Goal: Participate in discussion: Engage in conversation with other users on a specific topic

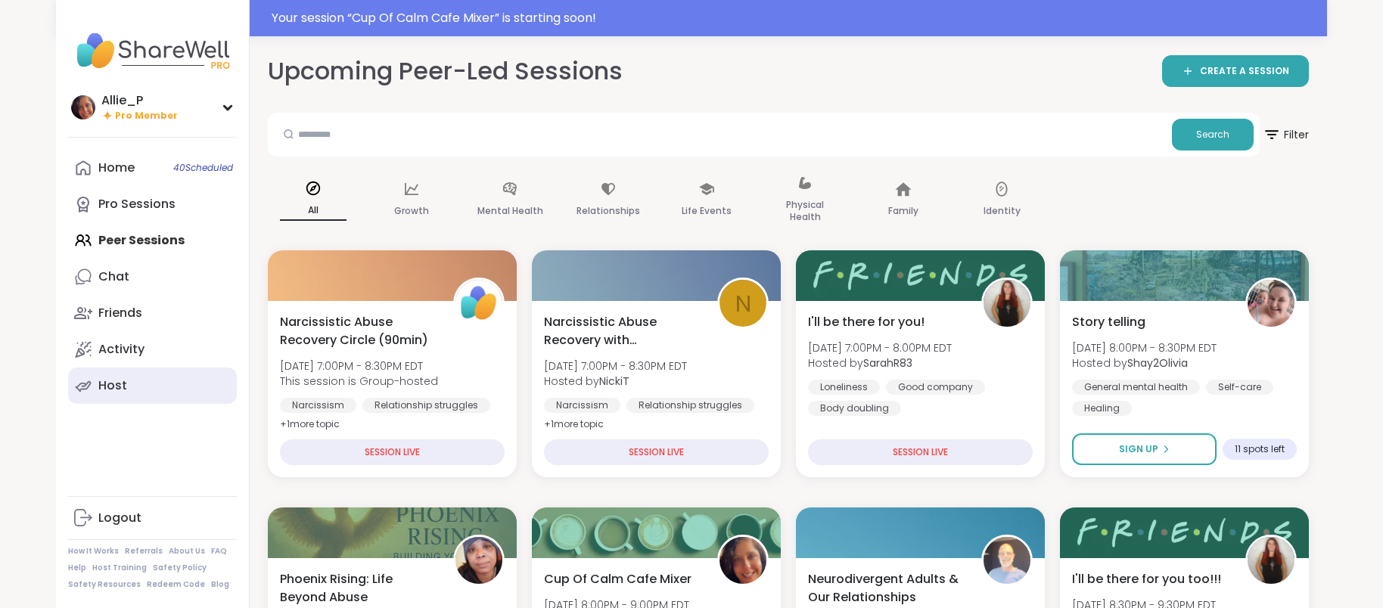
click at [103, 384] on div "Host" at bounding box center [112, 385] width 29 height 17
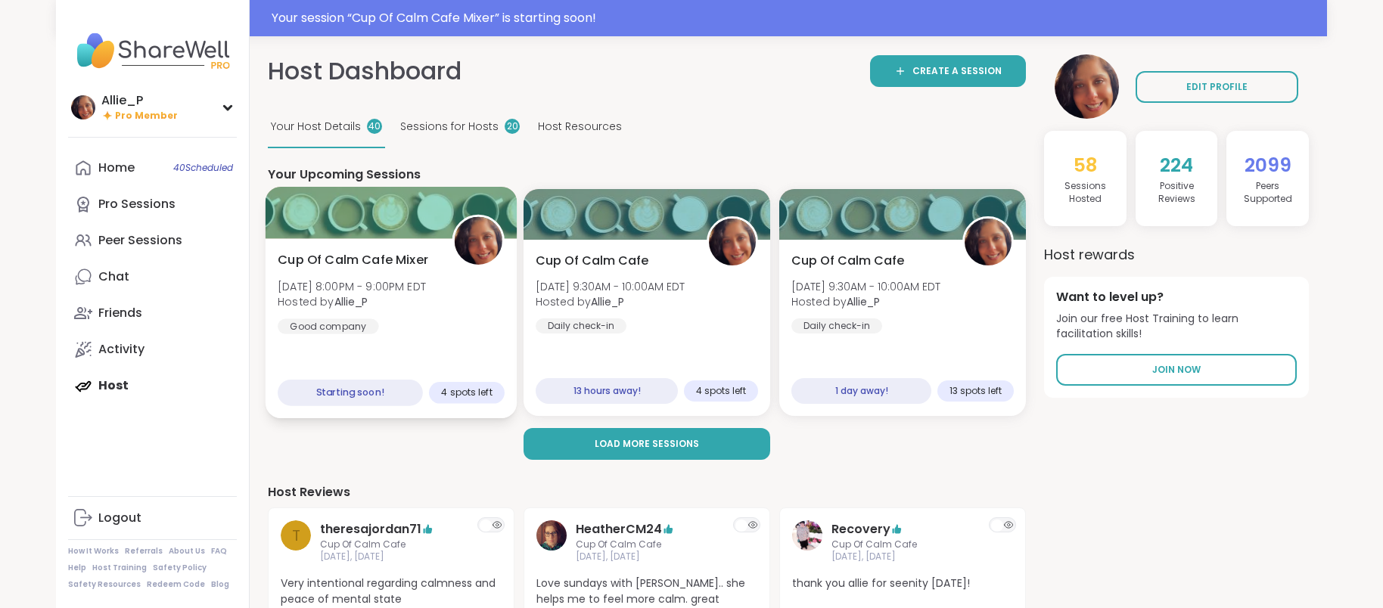
click at [372, 313] on div "Cup Of Calm Cafe Mixer Sun, Sep 07 | 8:00PM - 9:00PM EDT Hosted by Allie_P Good…" at bounding box center [391, 292] width 227 height 83
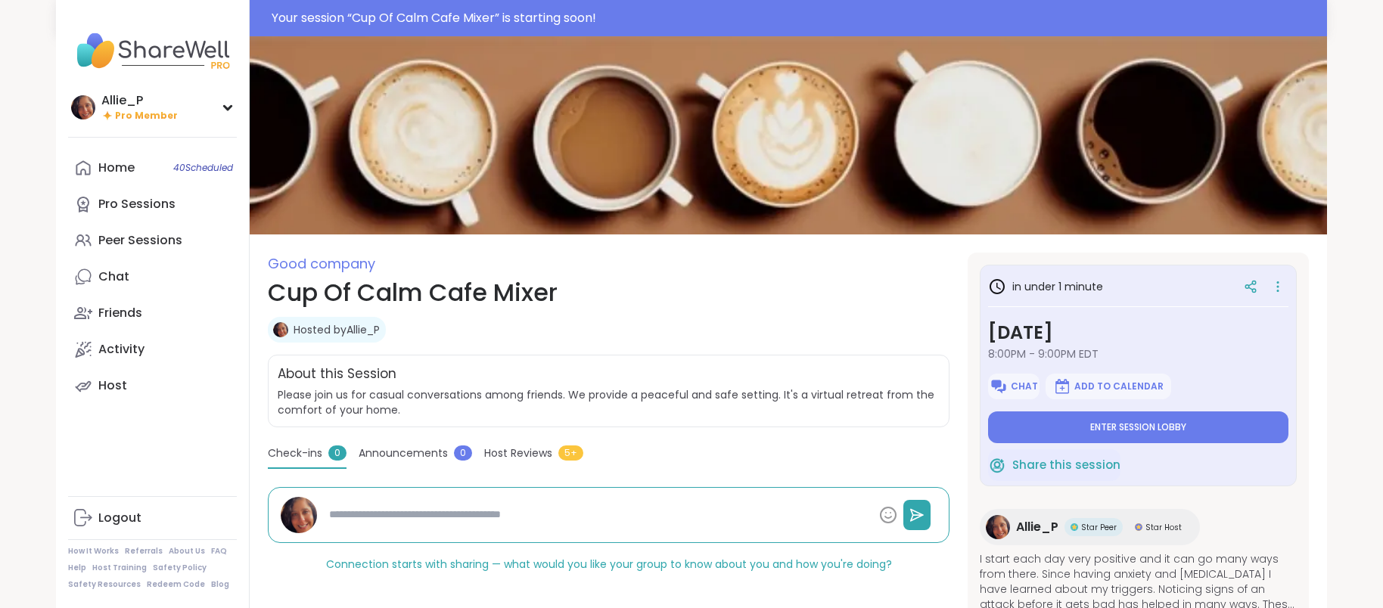
click at [1118, 438] on button "Enter session lobby" at bounding box center [1138, 428] width 300 height 32
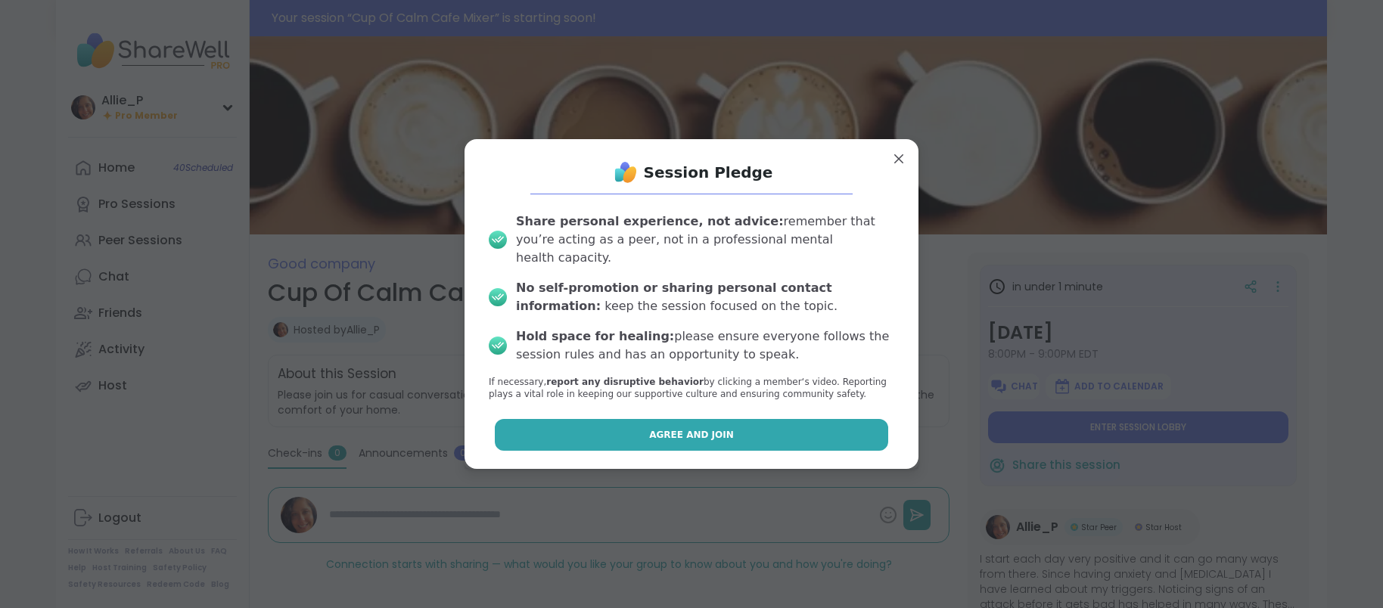
click at [719, 430] on span "Agree and Join" at bounding box center [691, 435] width 85 height 14
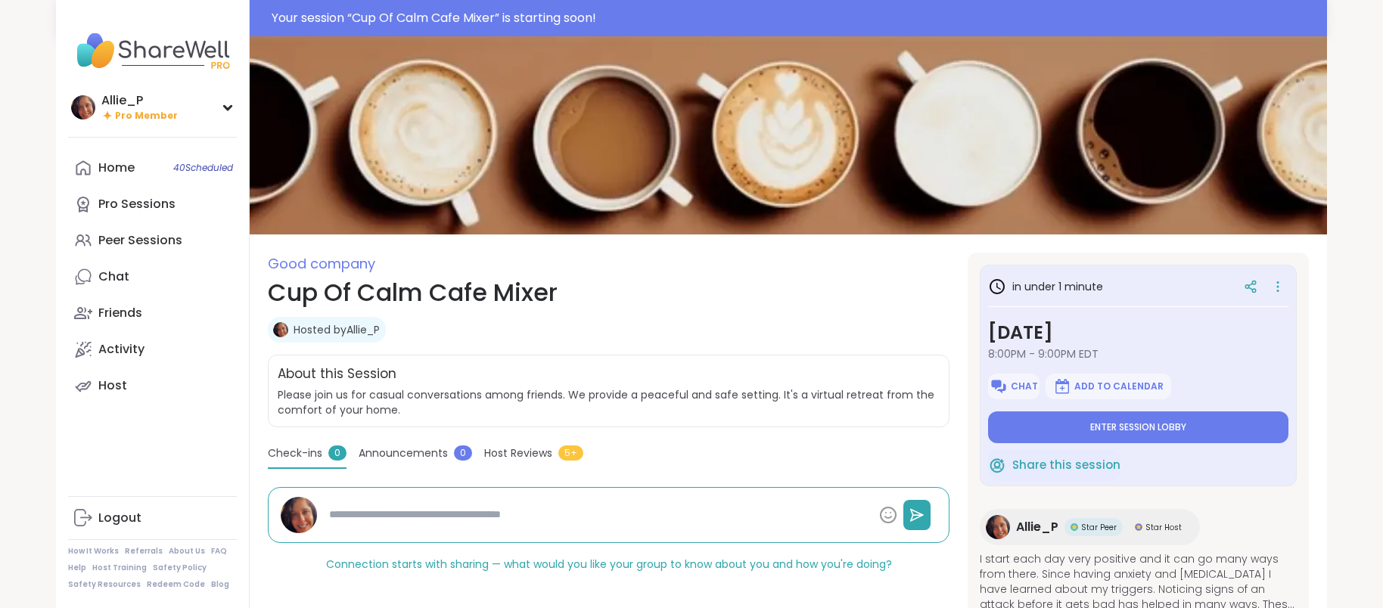
type textarea "*"
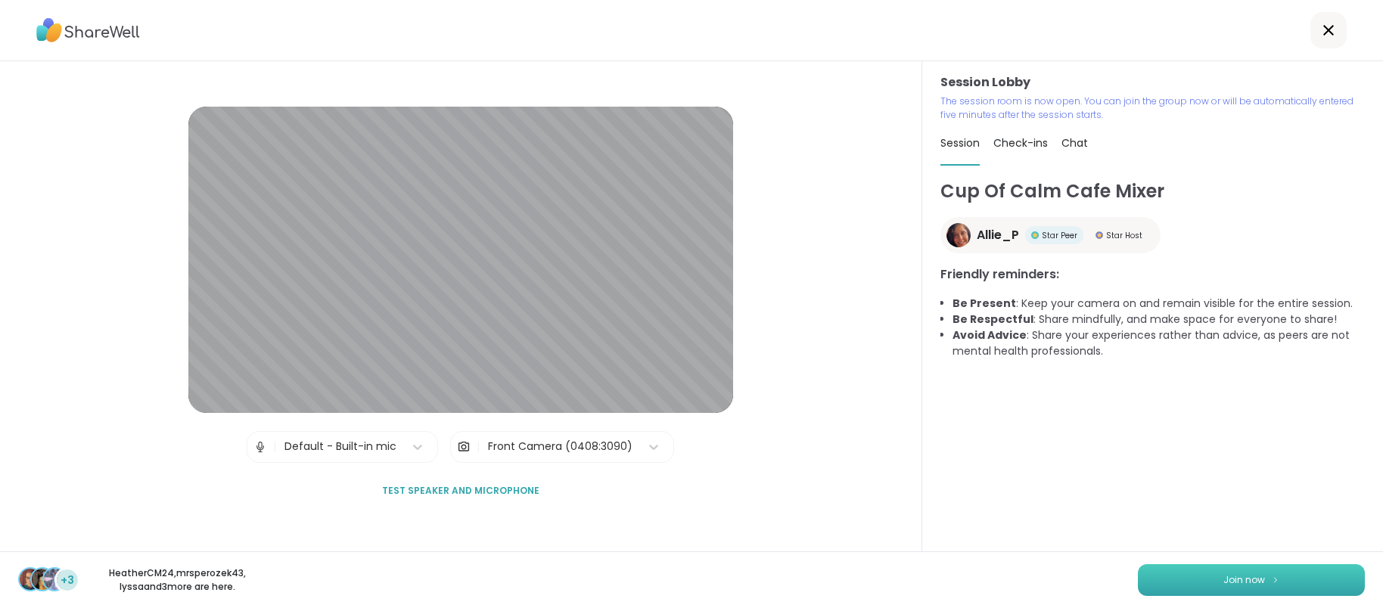
click at [1261, 583] on span "Join now" at bounding box center [1244, 580] width 42 height 14
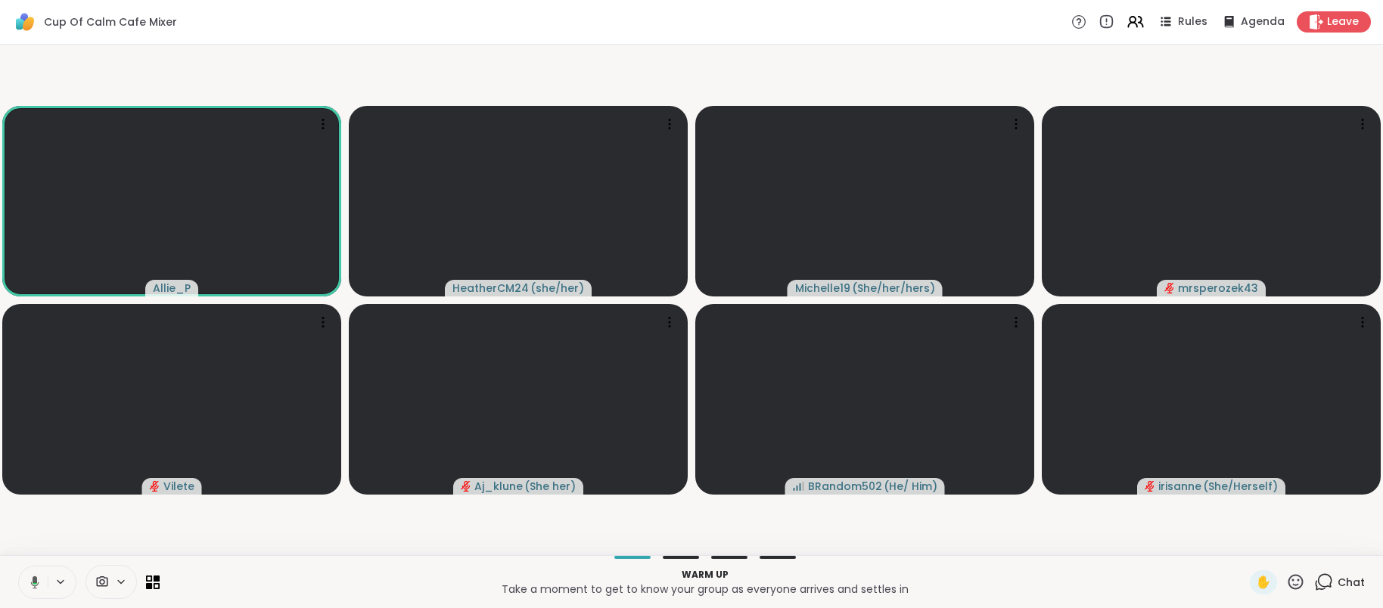
click at [1332, 584] on icon at bounding box center [1323, 582] width 19 height 19
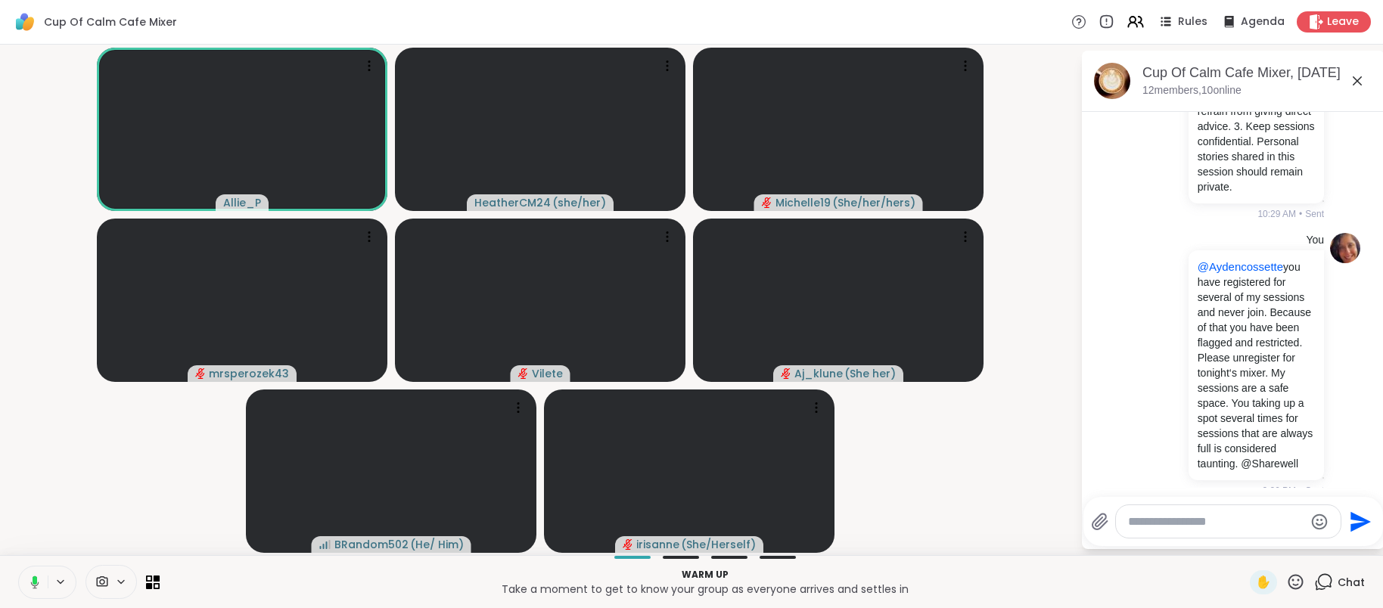
scroll to position [587, 0]
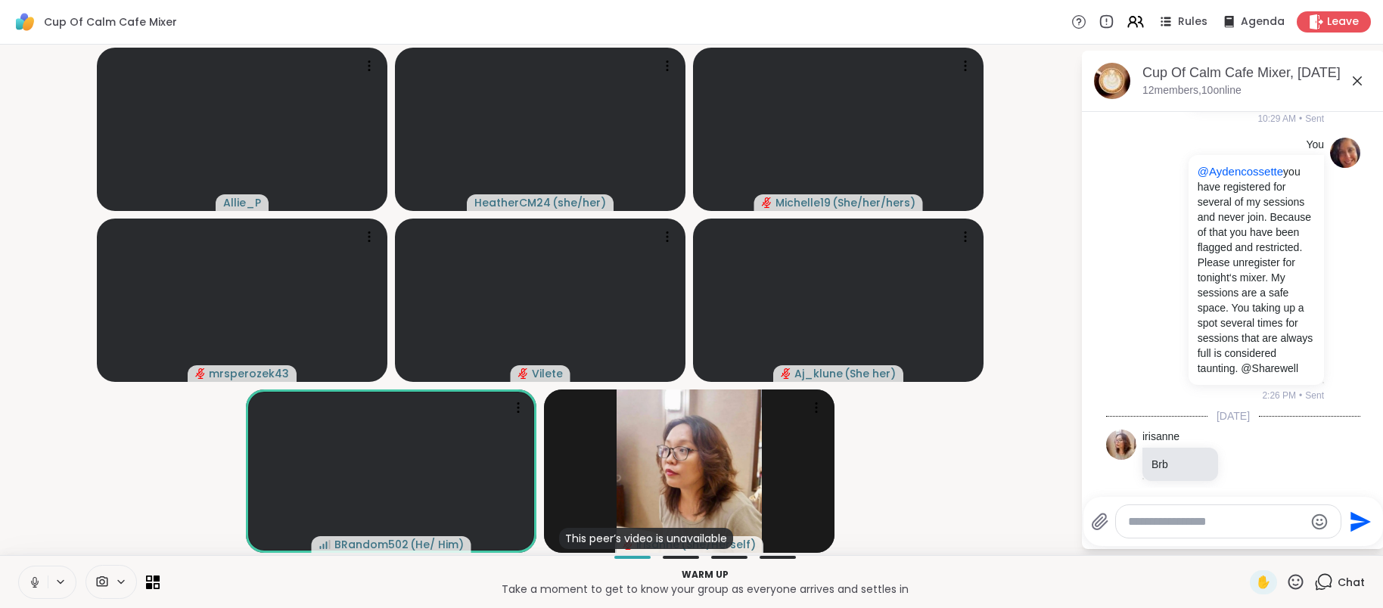
click at [1211, 524] on textarea "Type your message" at bounding box center [1216, 521] width 176 height 15
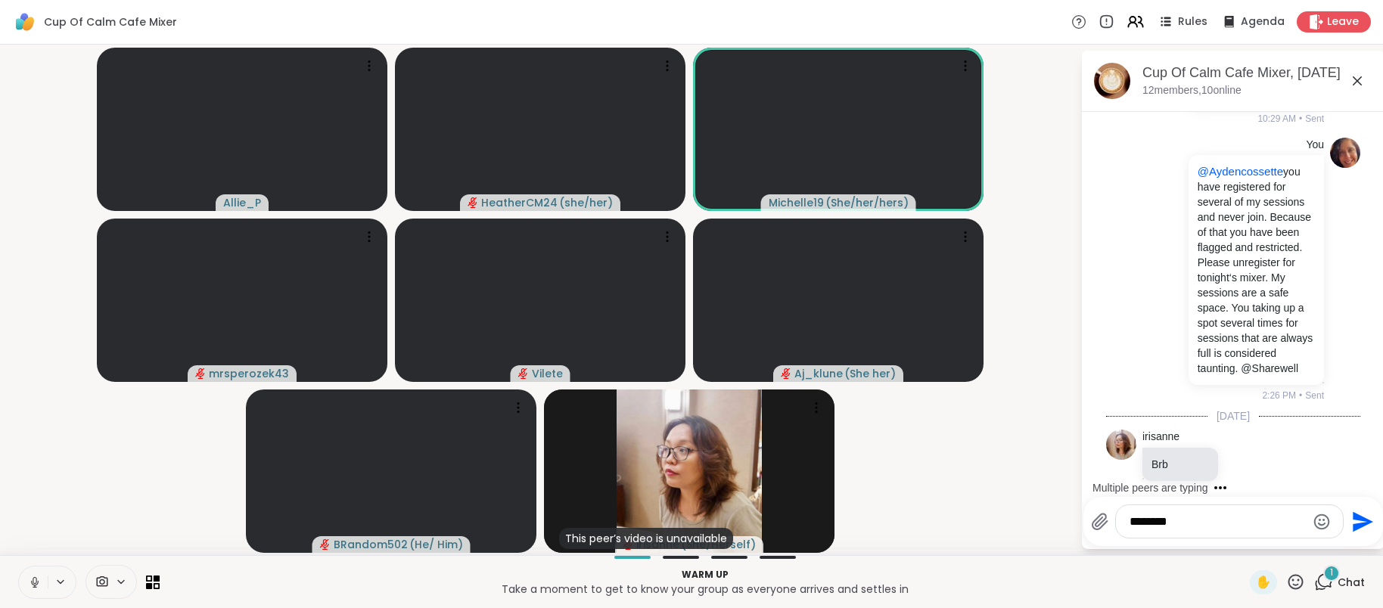
type textarea "*********"
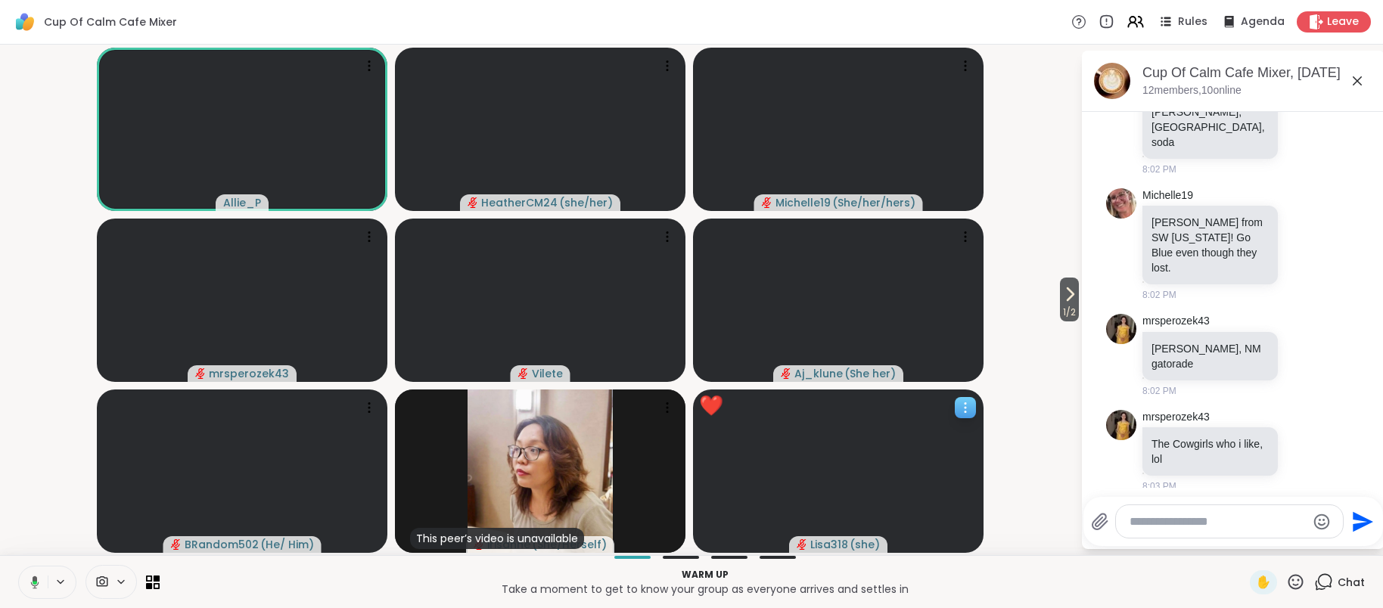
scroll to position [1233, 0]
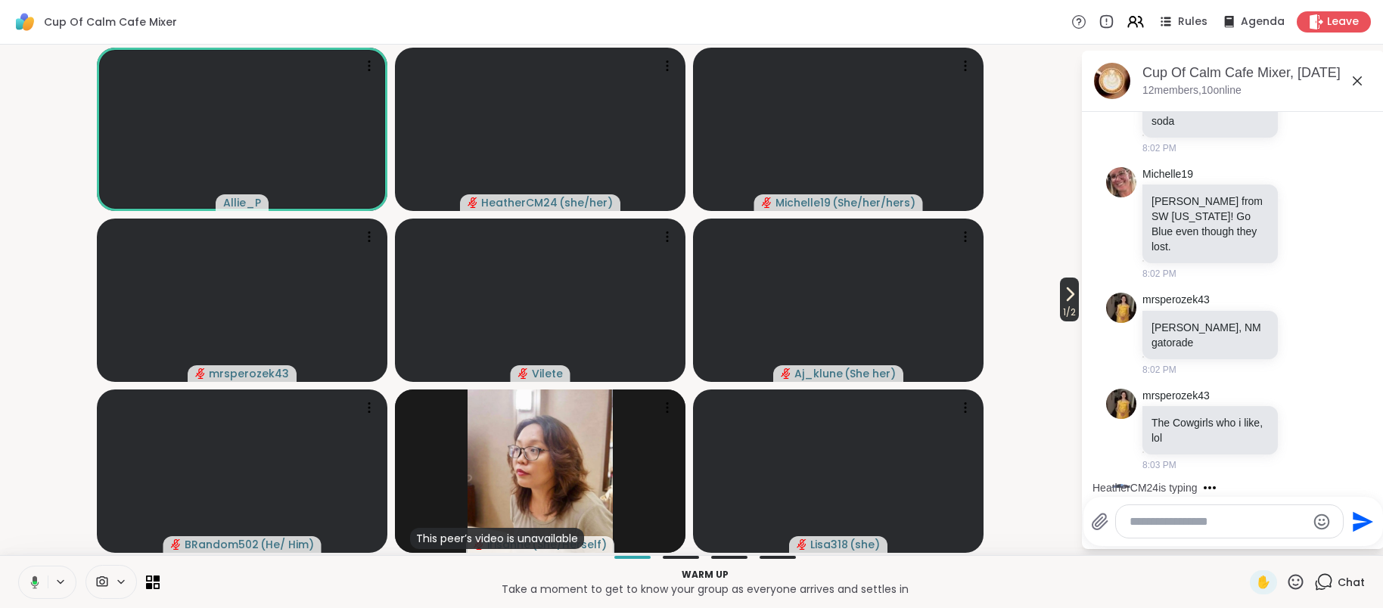
click at [1068, 302] on icon at bounding box center [1070, 294] width 18 height 18
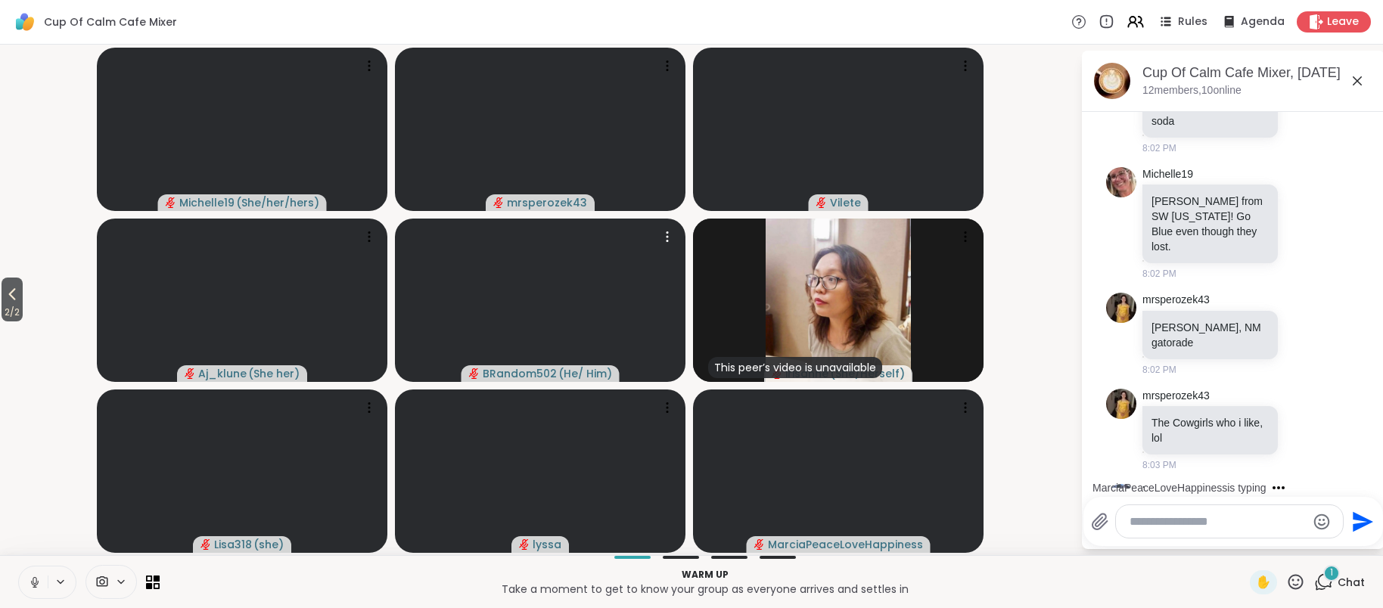
scroll to position [1313, 0]
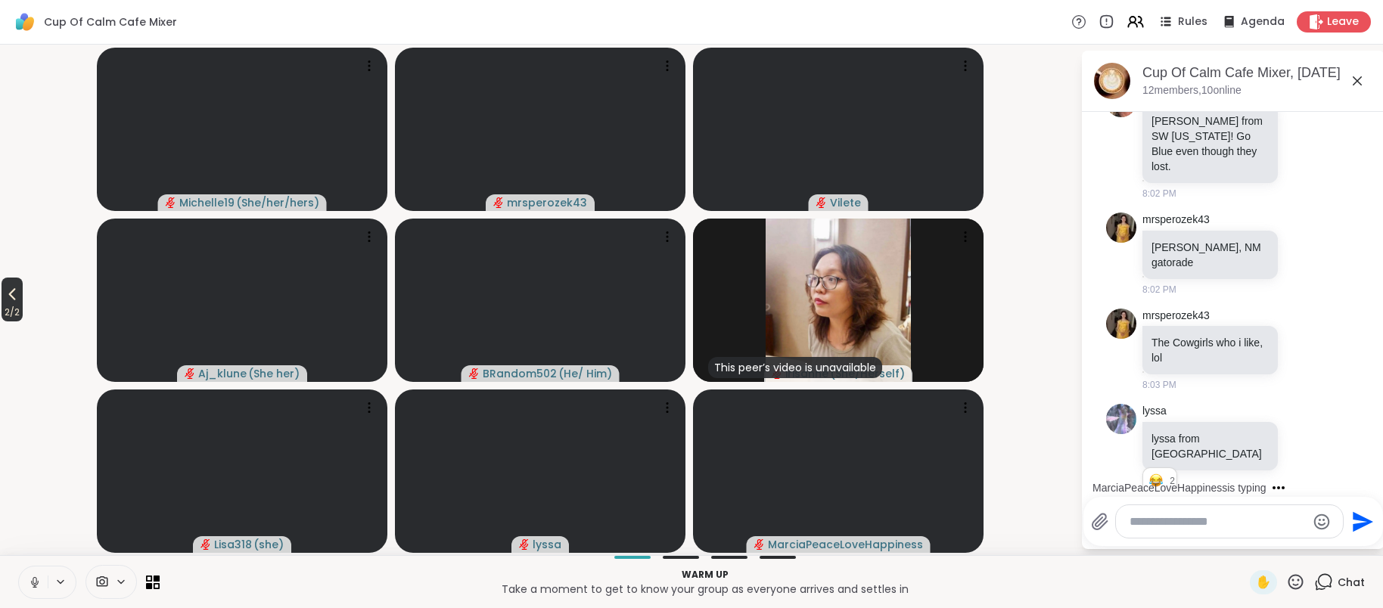
click at [16, 313] on span "2 / 2" at bounding box center [12, 312] width 21 height 18
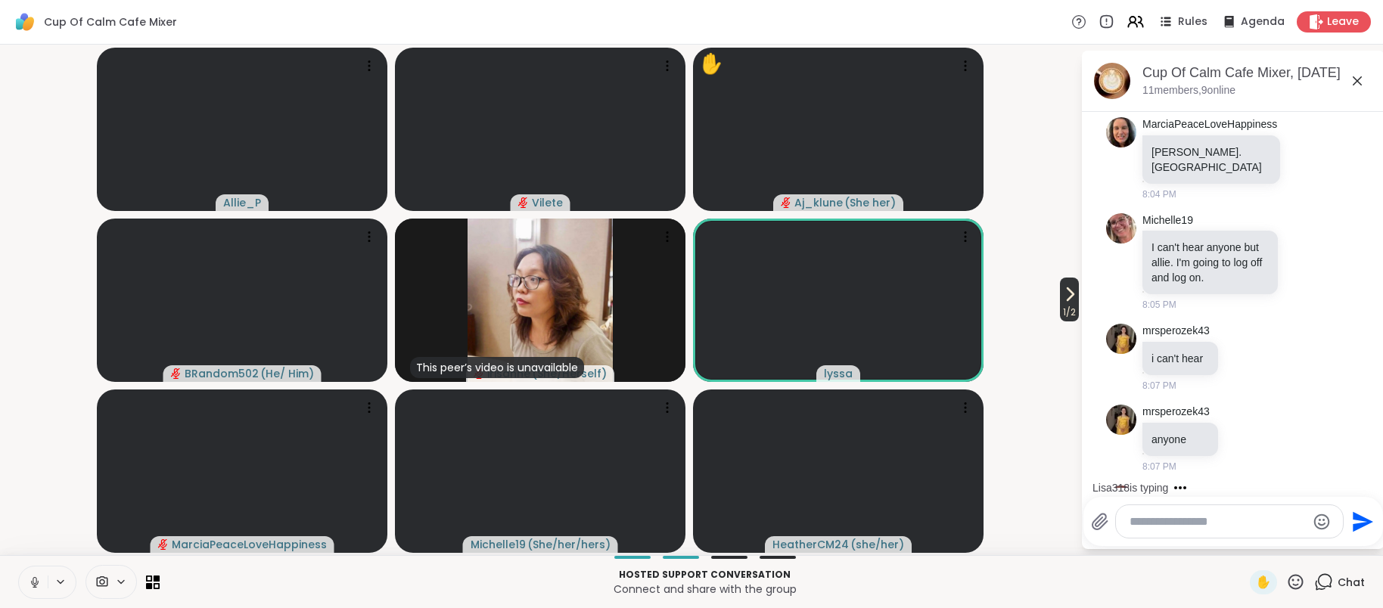
scroll to position [1909, 0]
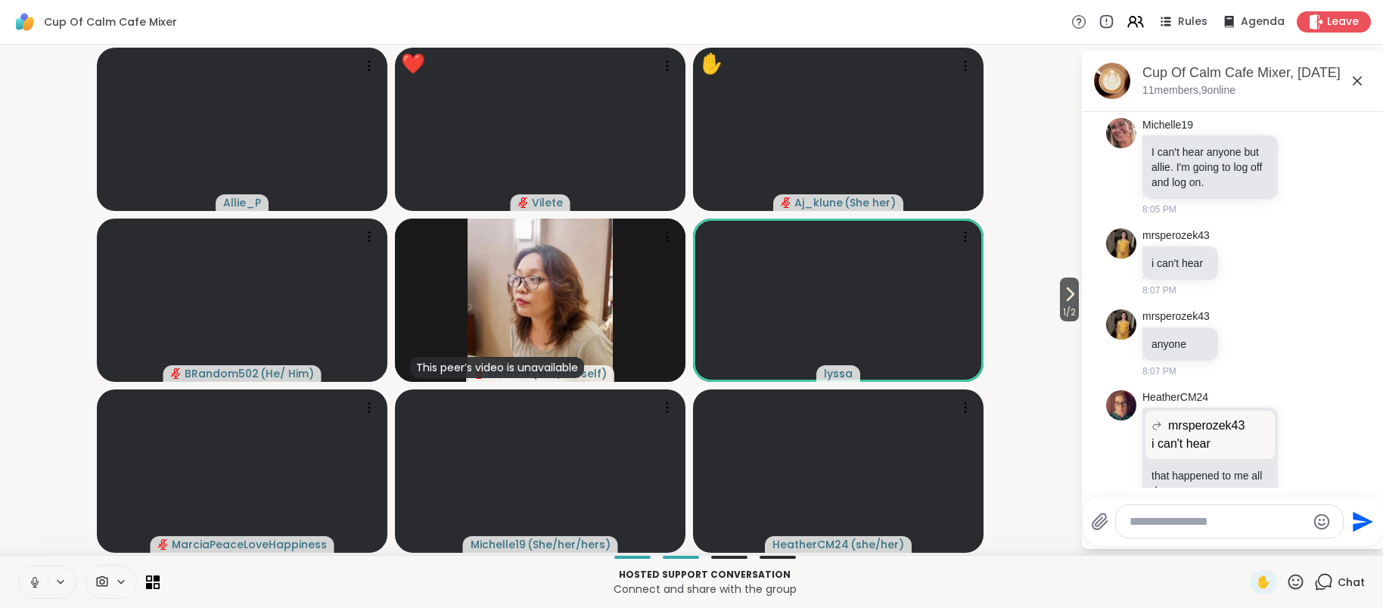
click at [1297, 582] on icon at bounding box center [1295, 582] width 19 height 19
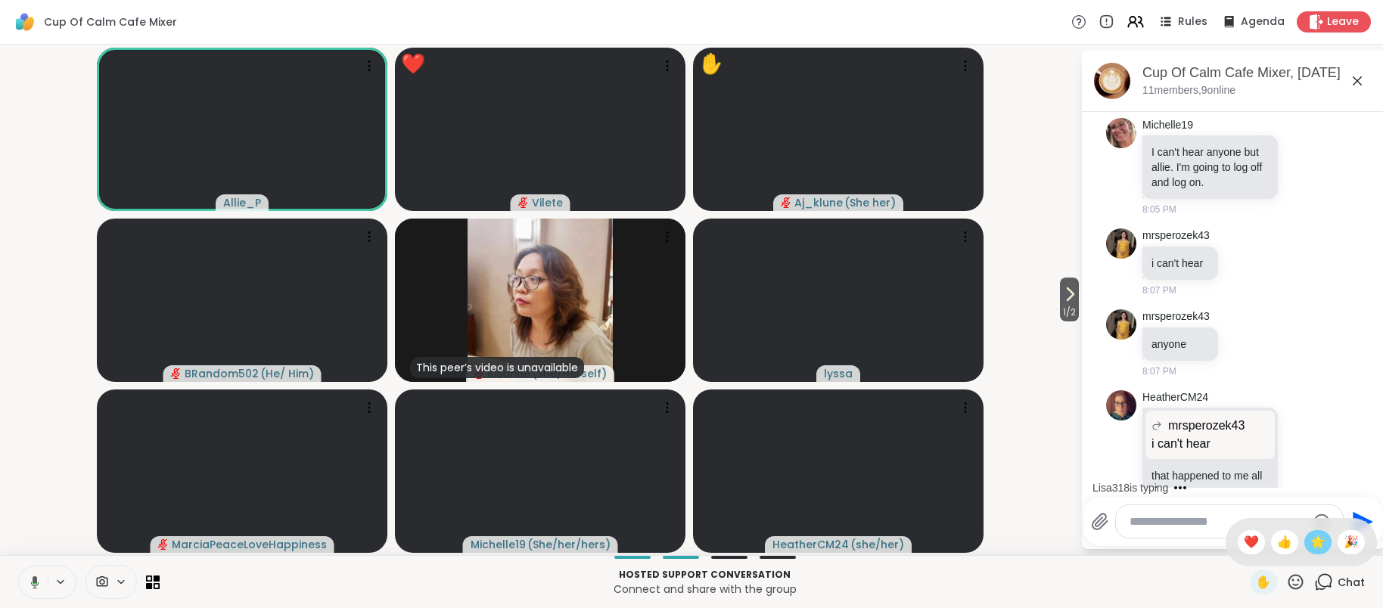
click at [1314, 548] on span "🌟" at bounding box center [1317, 542] width 15 height 18
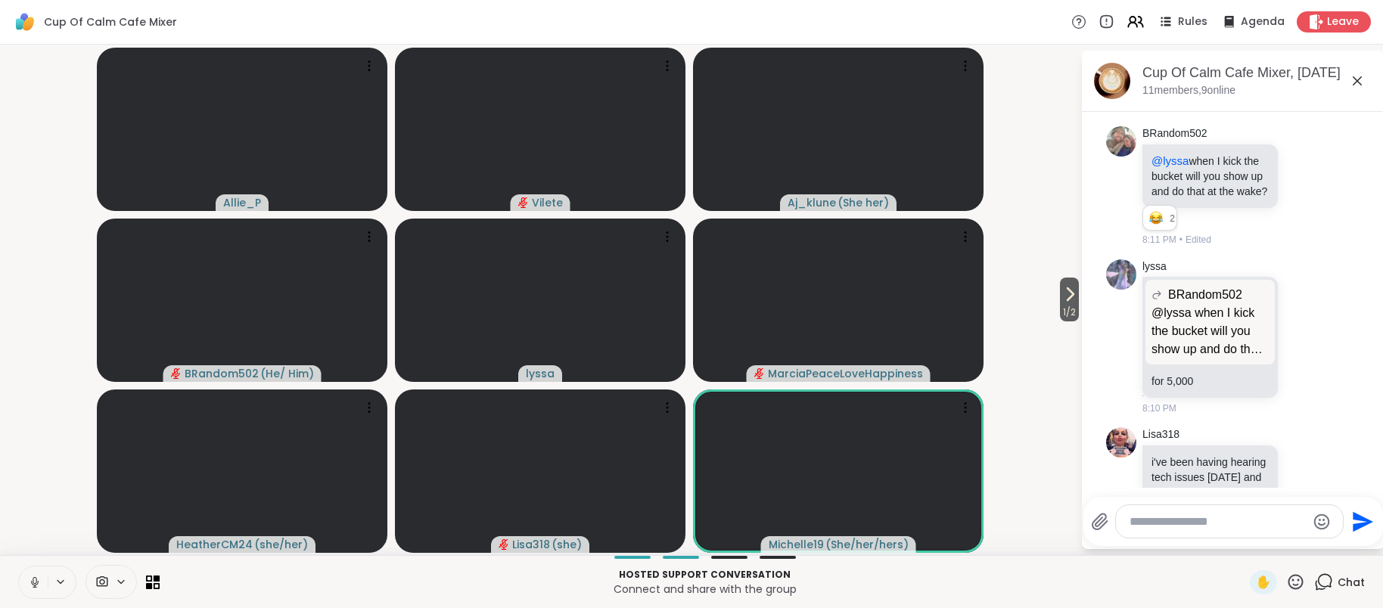
scroll to position [2608, 0]
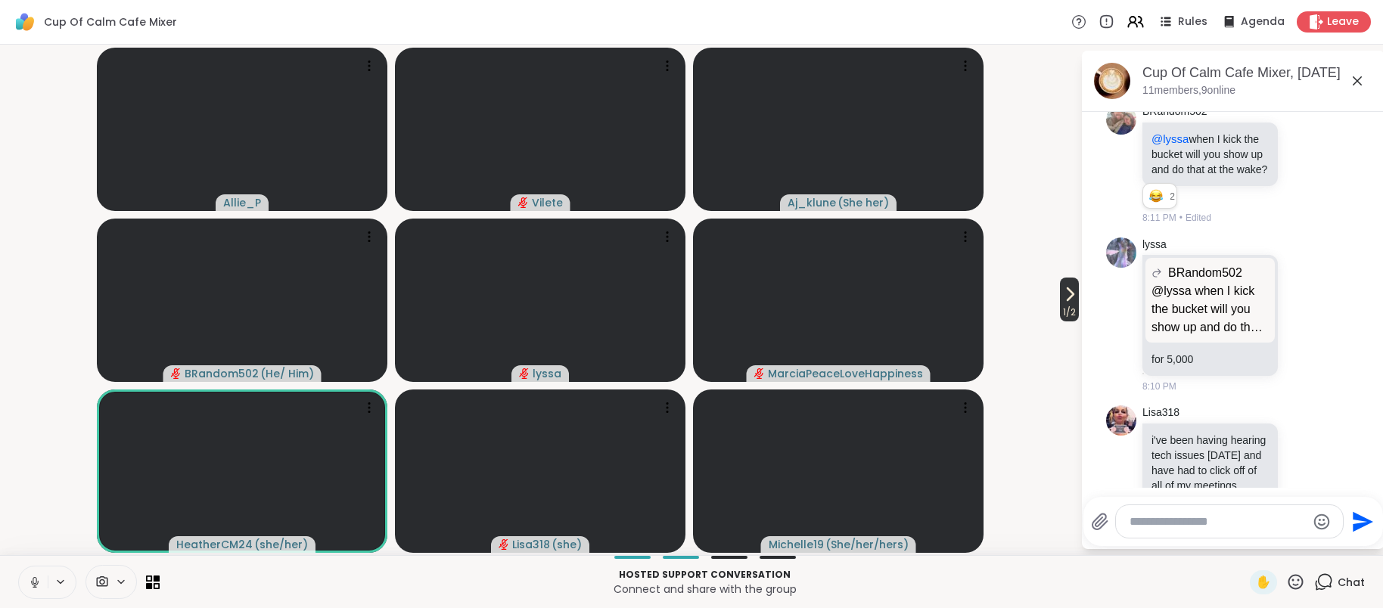
click at [1066, 302] on icon at bounding box center [1070, 294] width 18 height 18
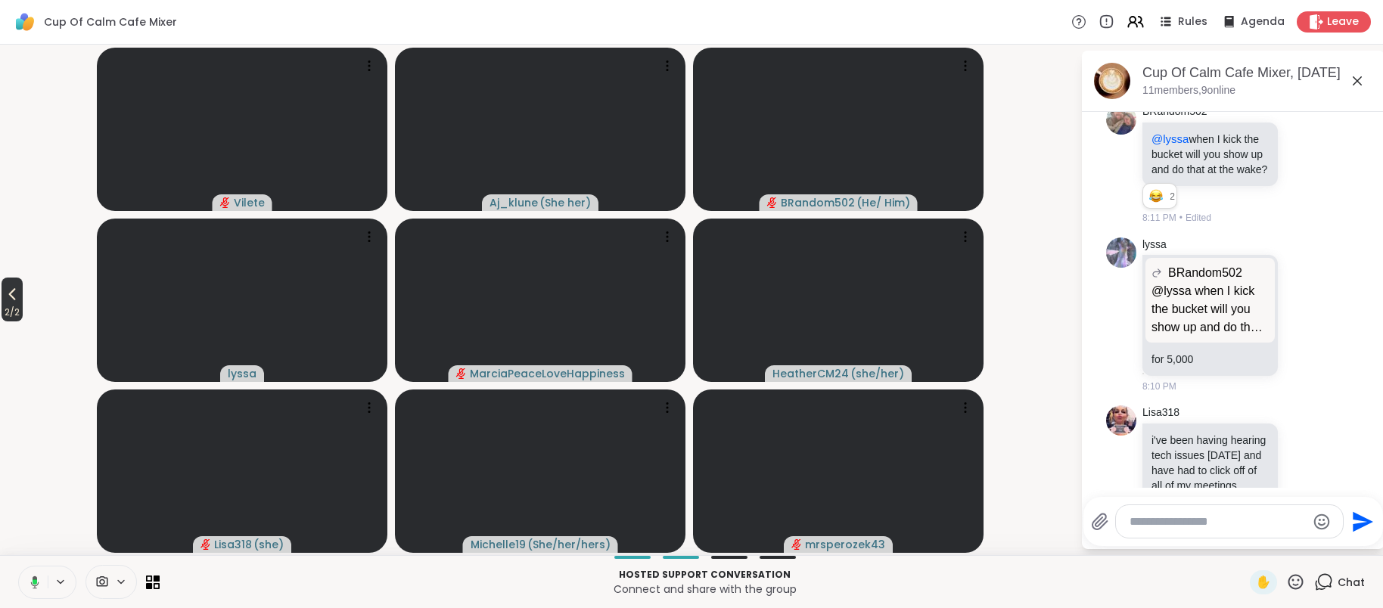
click at [10, 306] on span "2 / 2" at bounding box center [12, 312] width 21 height 18
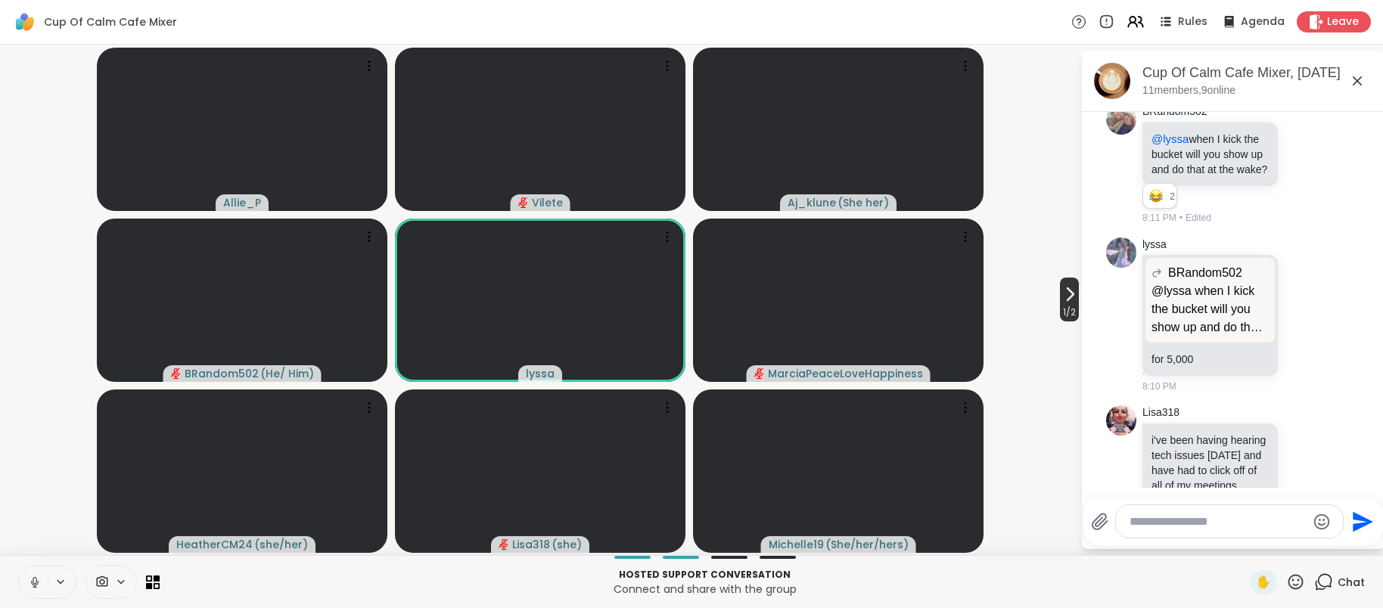
click at [1060, 306] on span "1 / 2" at bounding box center [1069, 312] width 19 height 18
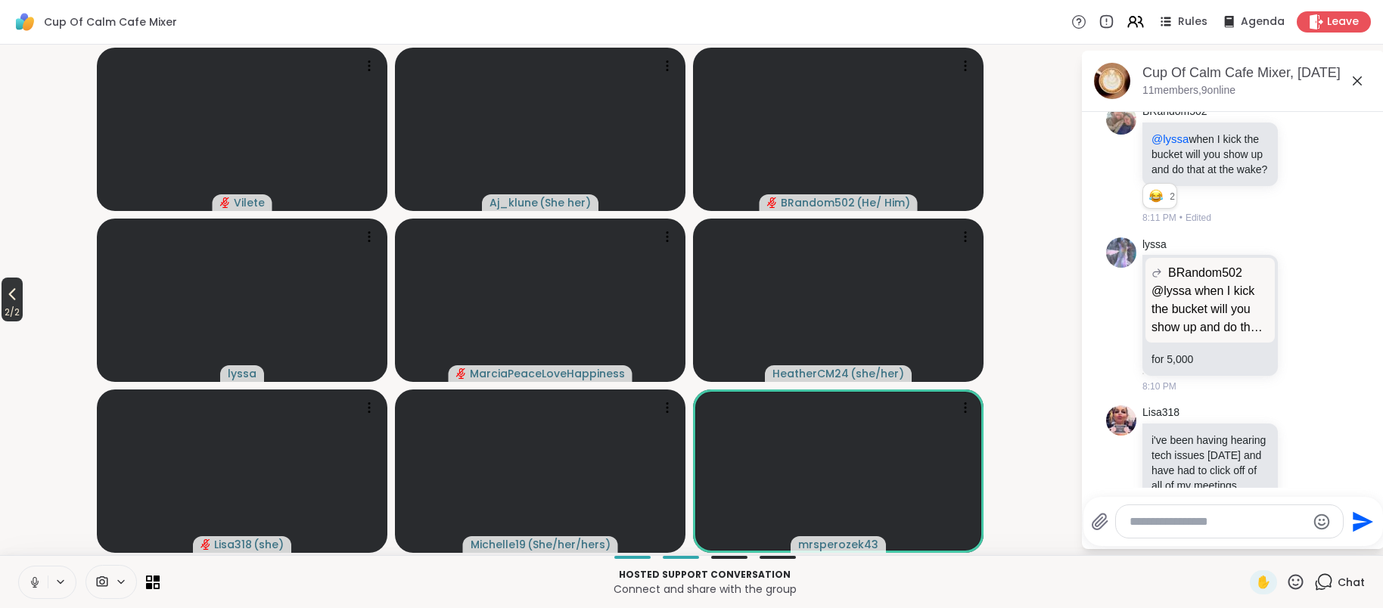
click at [14, 309] on span "2 / 2" at bounding box center [12, 312] width 21 height 18
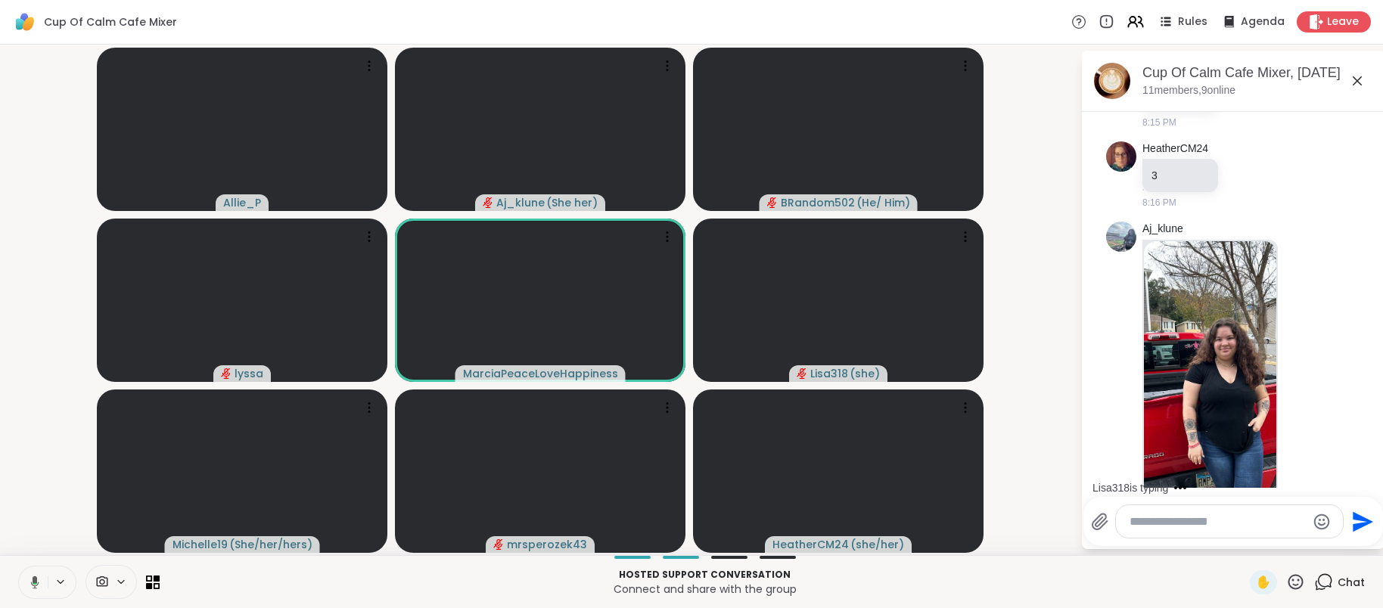
scroll to position [4086, 0]
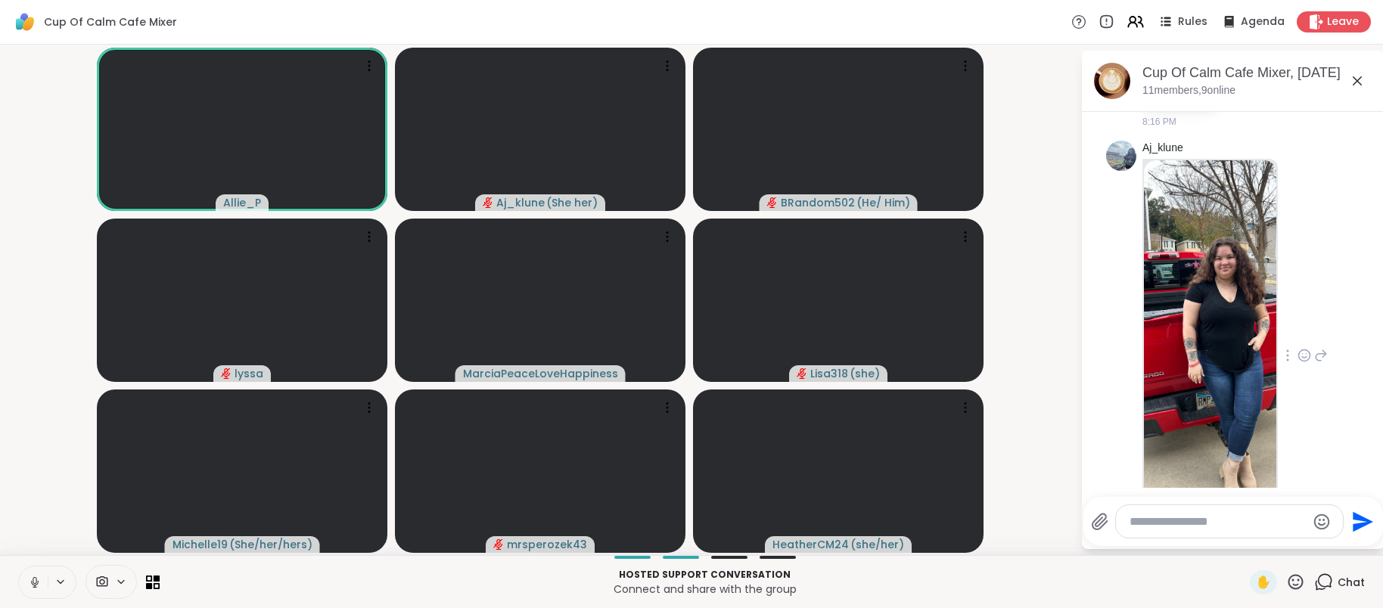
click at [1306, 209] on div "Aj_klune 3 3 3 8:17 PM • Edited" at bounding box center [1234, 356] width 185 height 431
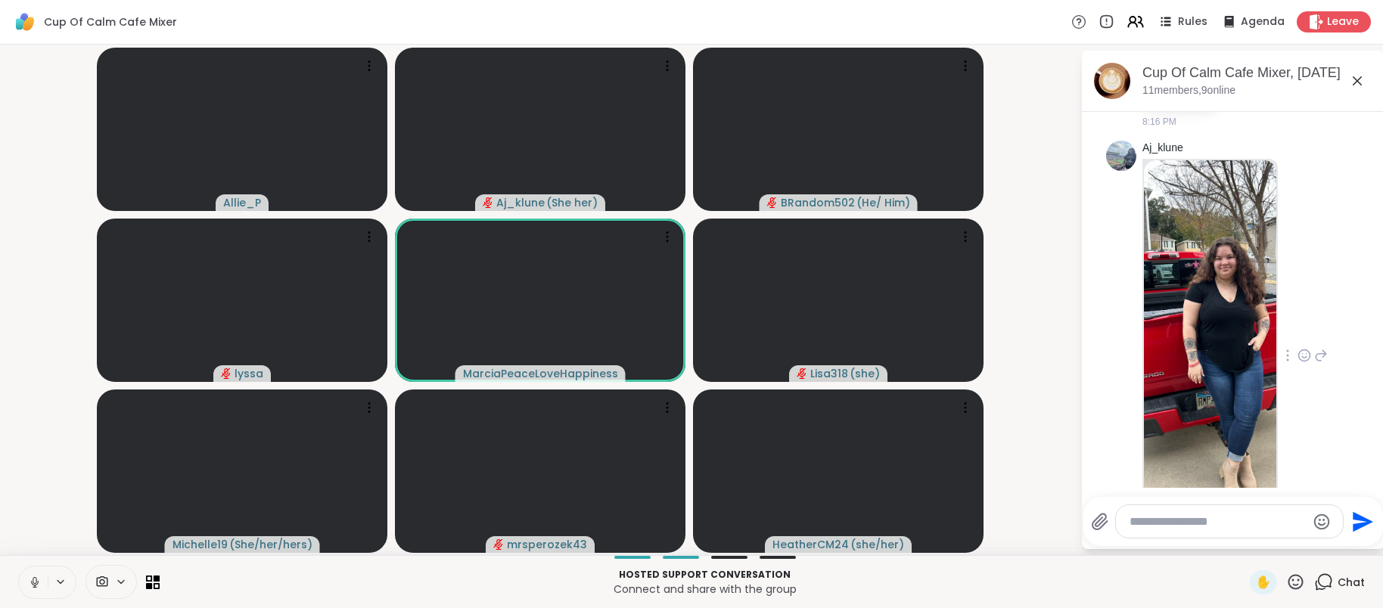
scroll to position [4111, 0]
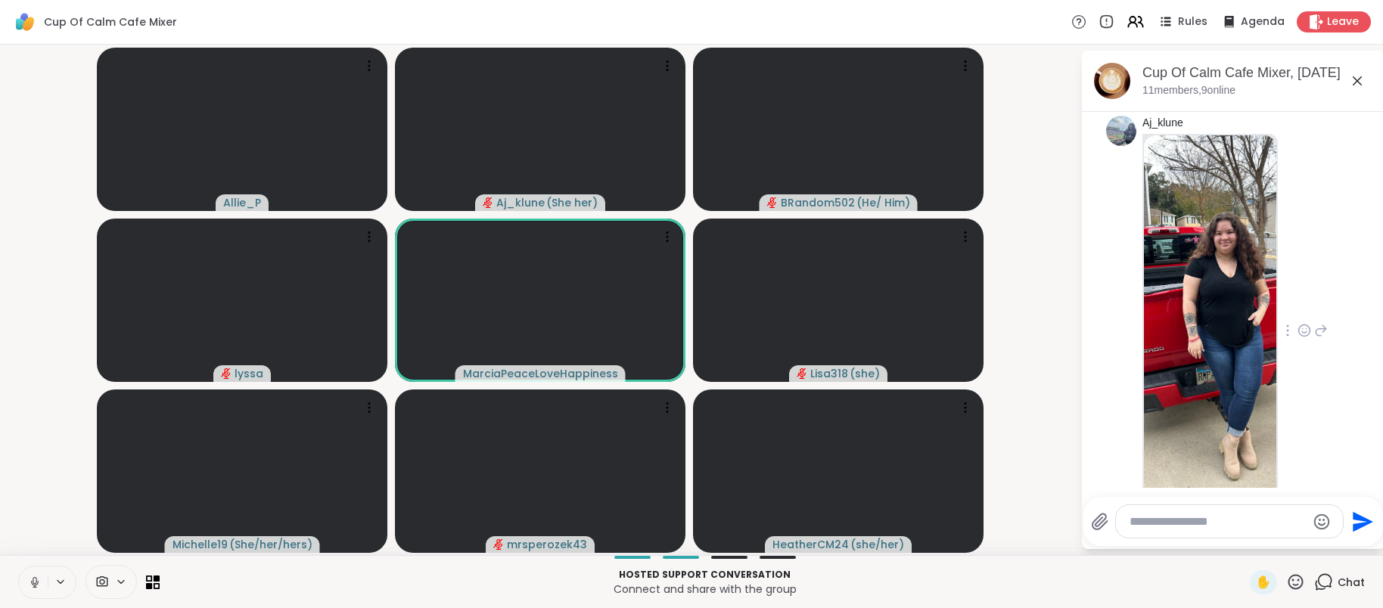
click at [1300, 323] on icon at bounding box center [1304, 330] width 14 height 15
click at [1302, 299] on span "❤️" at bounding box center [1304, 306] width 15 height 15
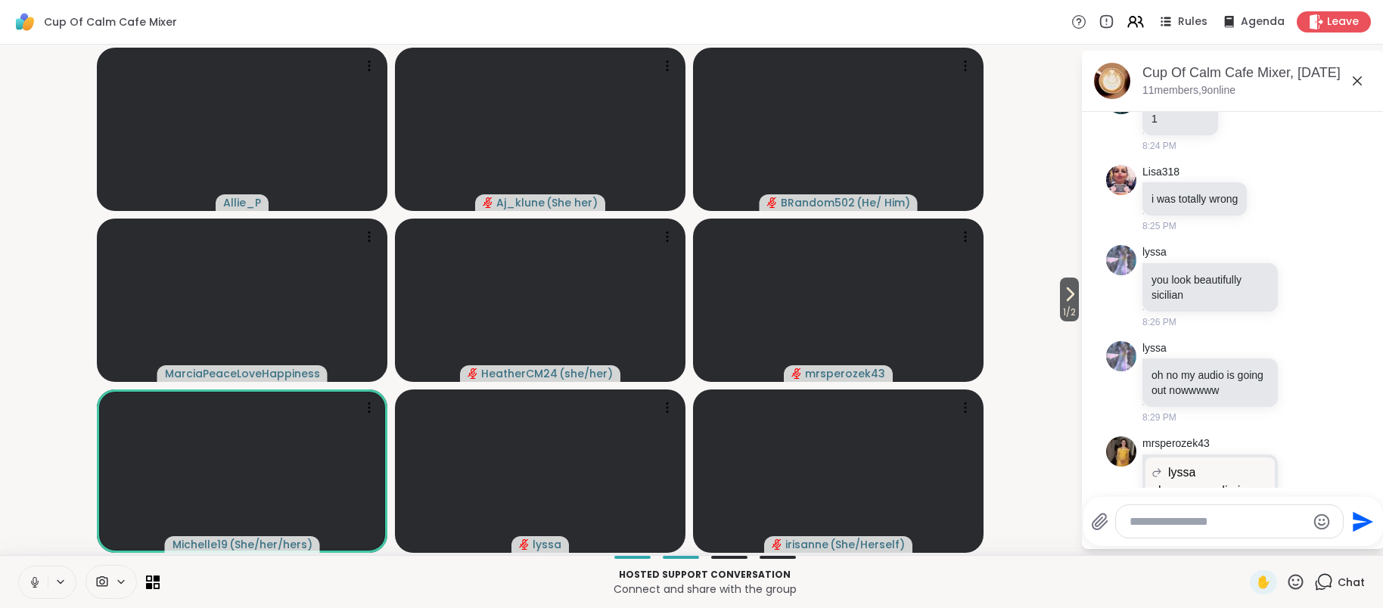
scroll to position [6374, 0]
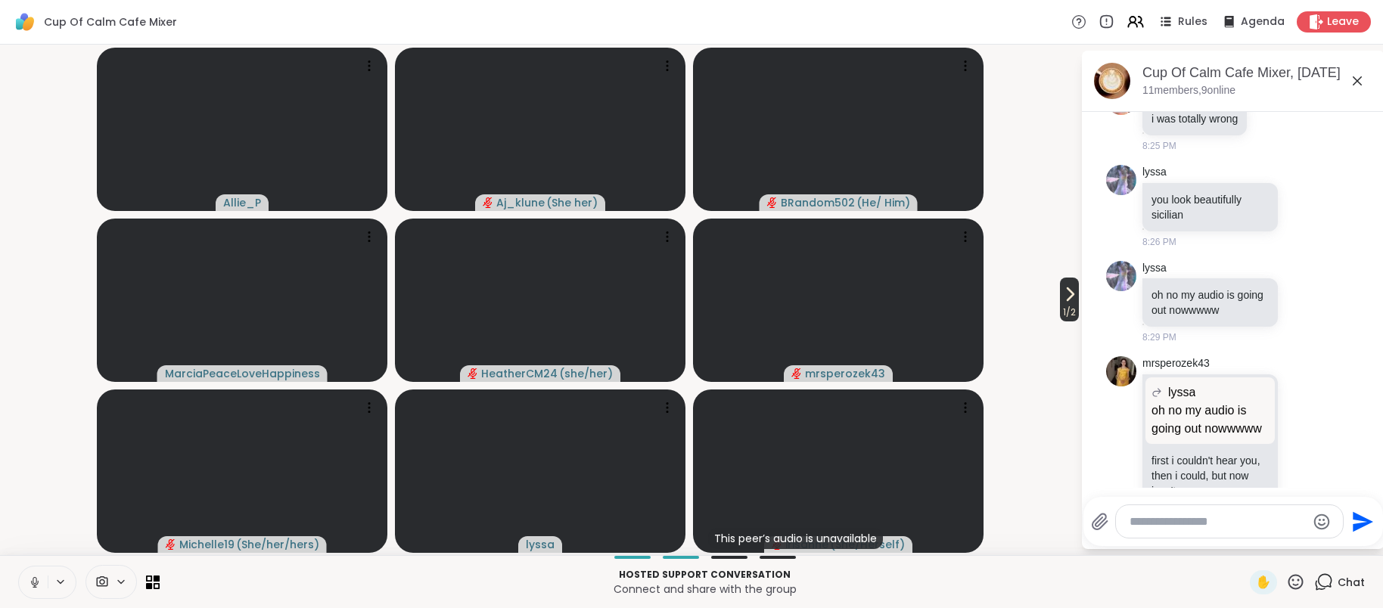
click at [1064, 303] on span "1 / 2" at bounding box center [1069, 312] width 19 height 18
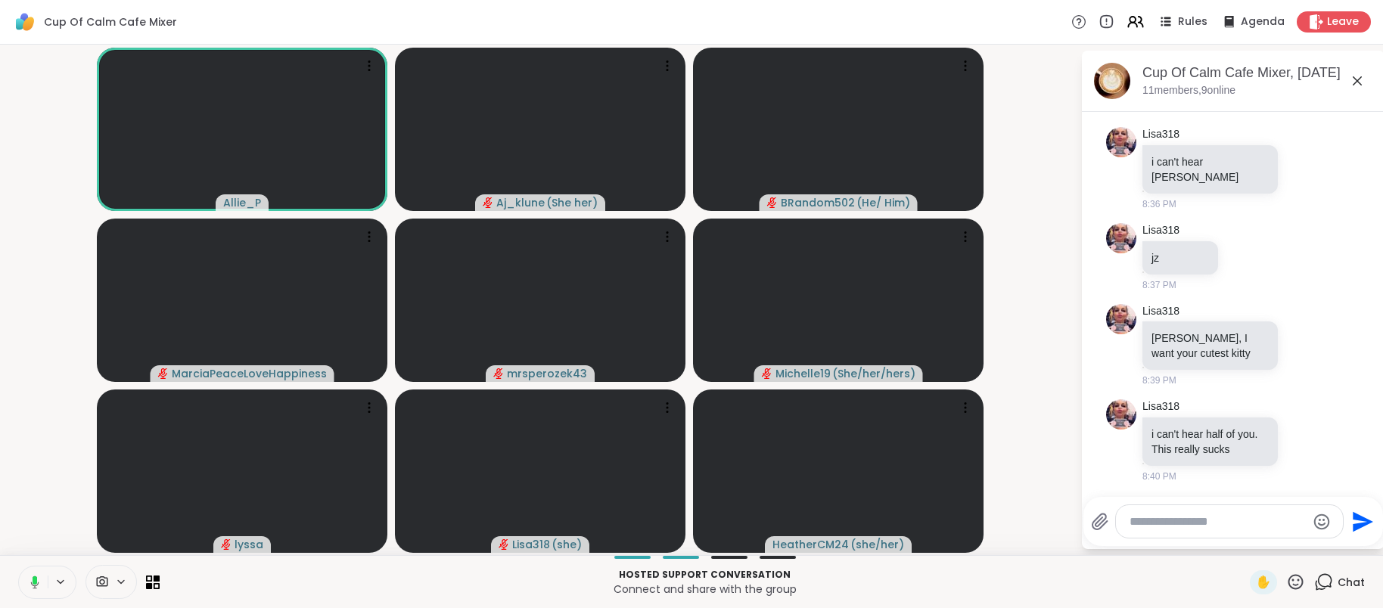
scroll to position [7396, 0]
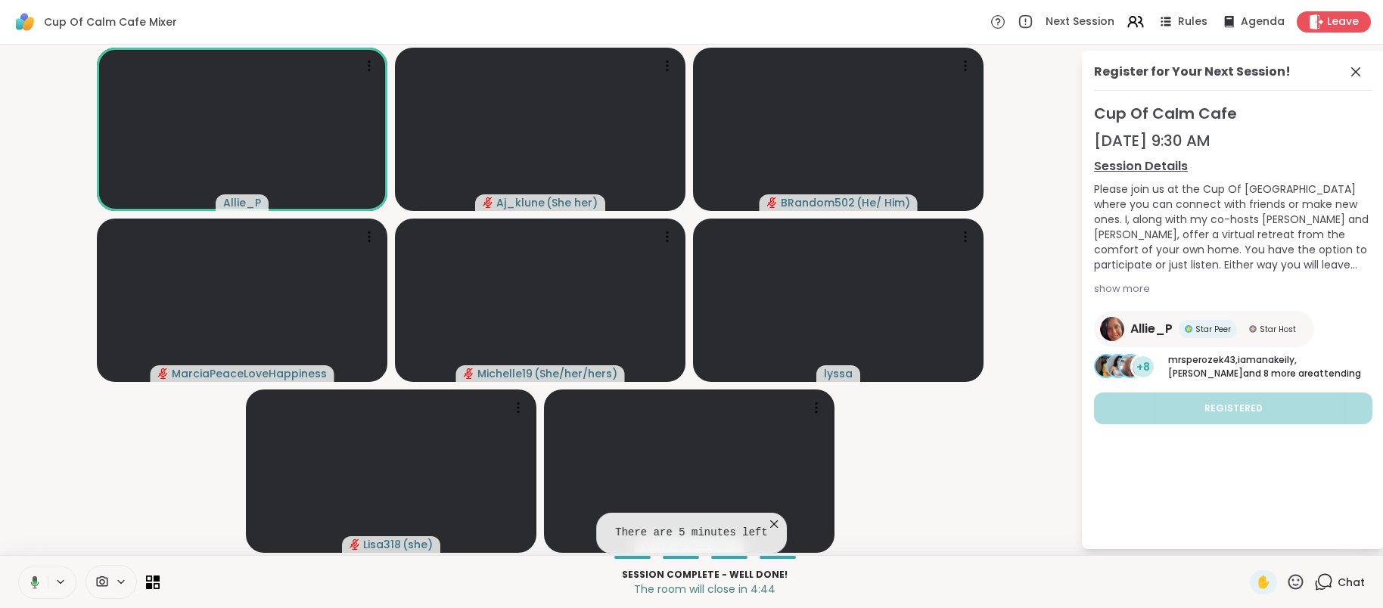
click at [775, 526] on icon at bounding box center [774, 524] width 8 height 8
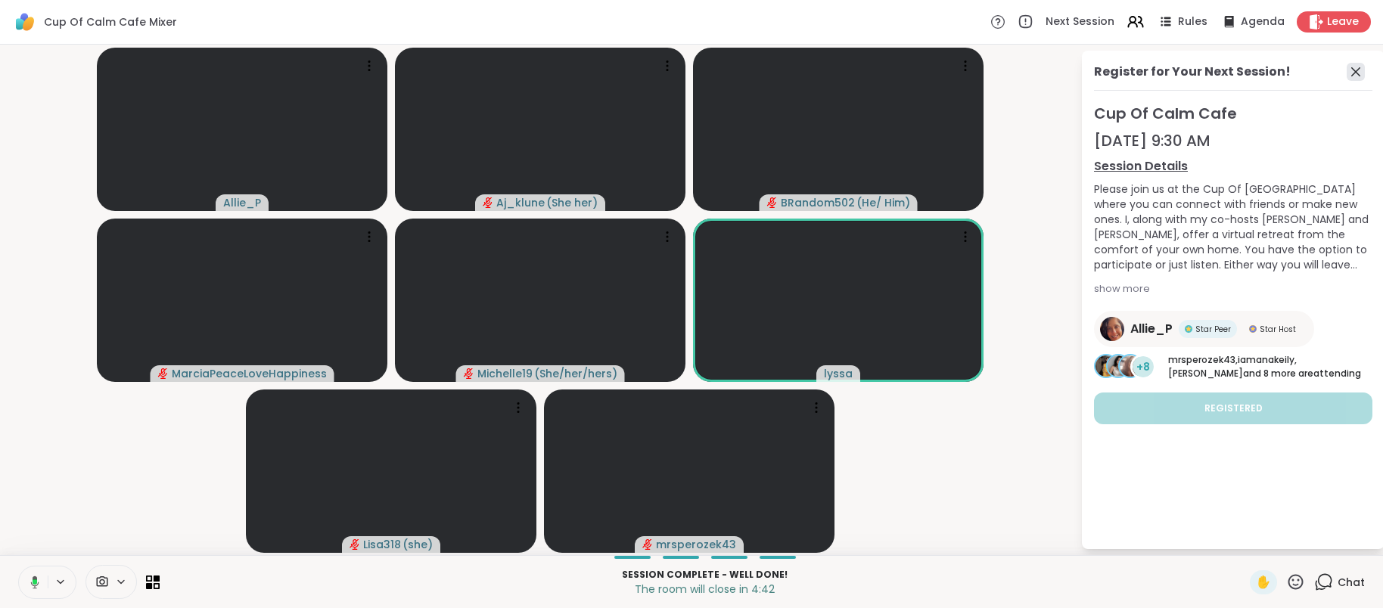
click at [1356, 75] on icon at bounding box center [1356, 72] width 18 height 18
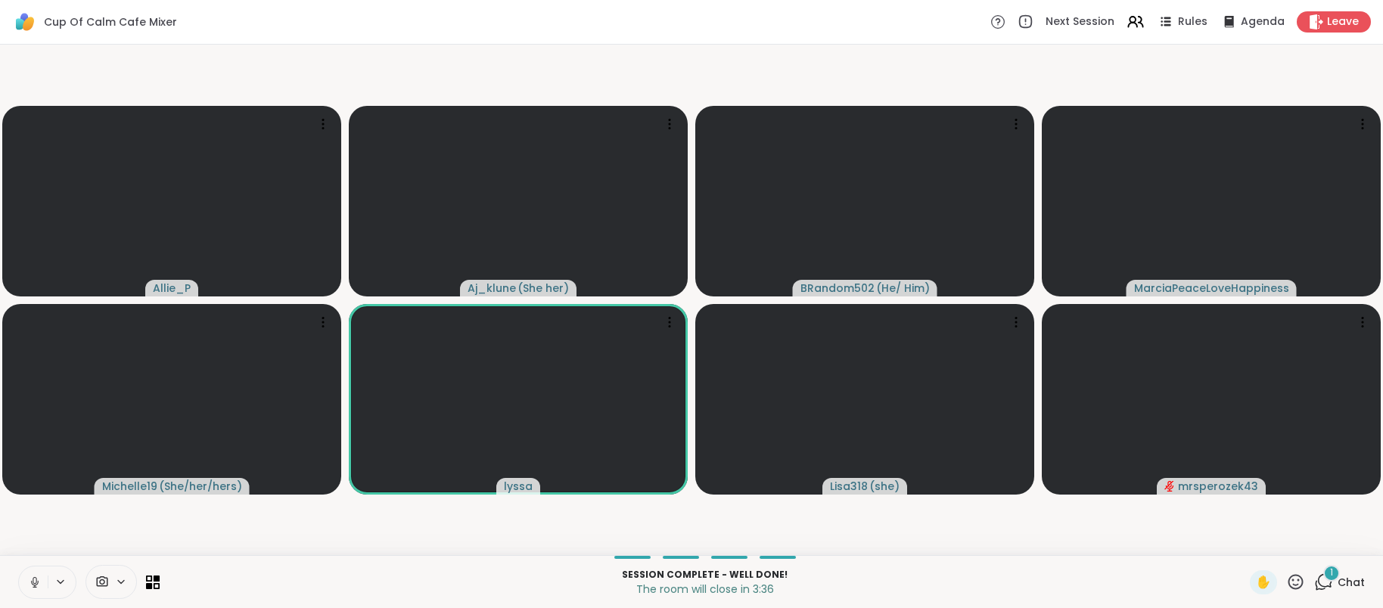
click at [1334, 589] on div "1 Chat" at bounding box center [1339, 582] width 51 height 24
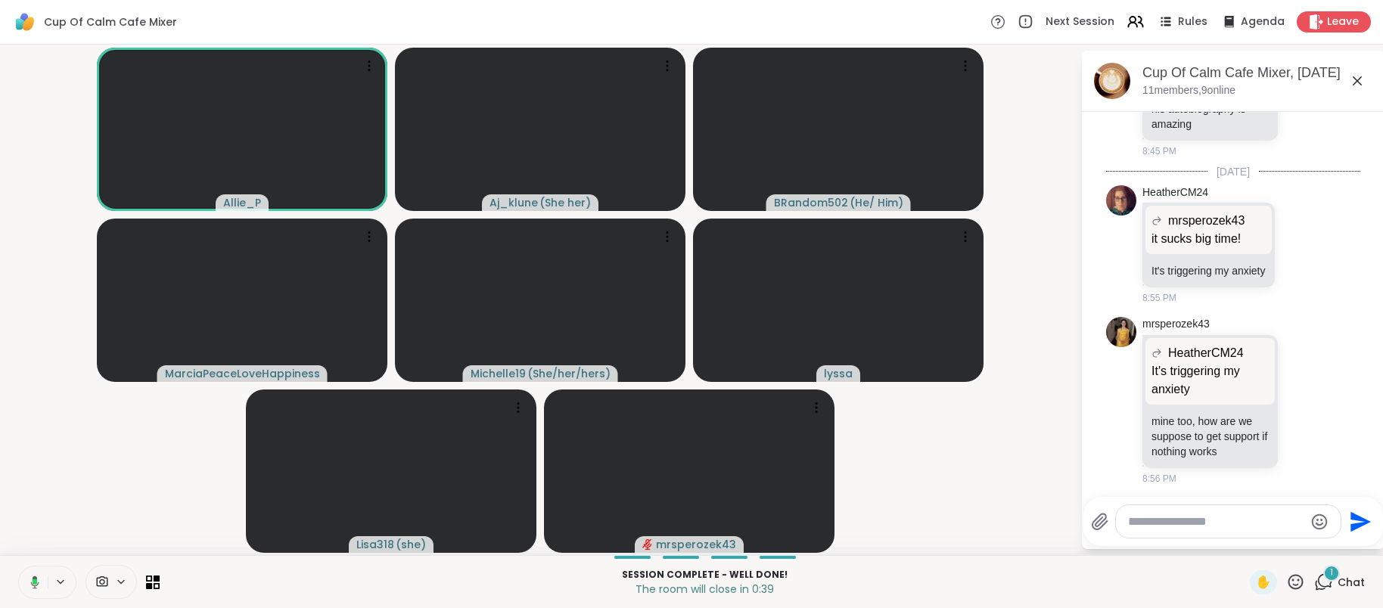
scroll to position [8139, 0]
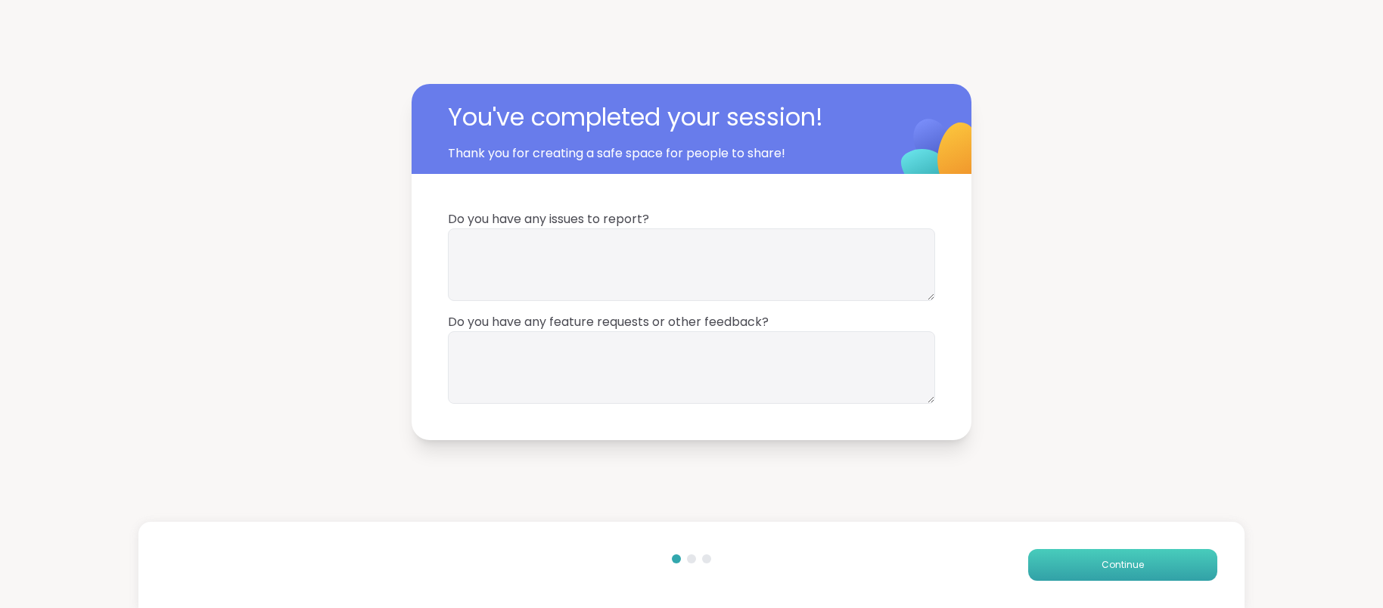
click at [1118, 572] on button "Continue" at bounding box center [1122, 565] width 189 height 32
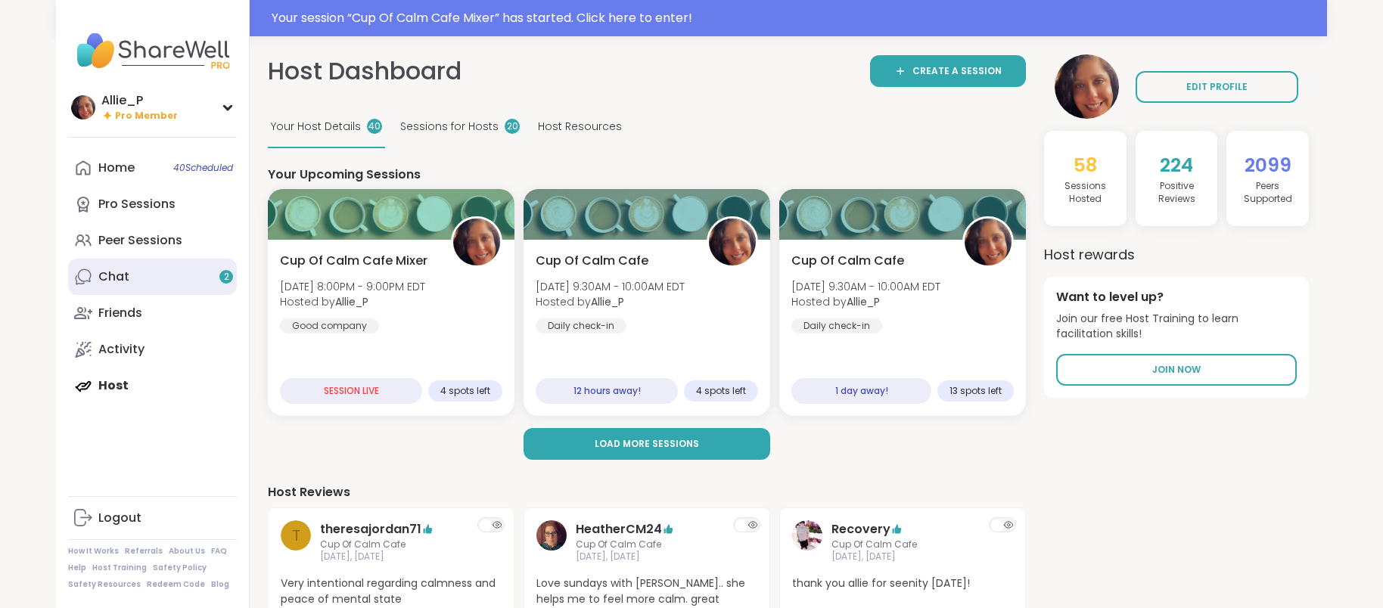
click at [120, 278] on div "Chat 2" at bounding box center [113, 277] width 31 height 17
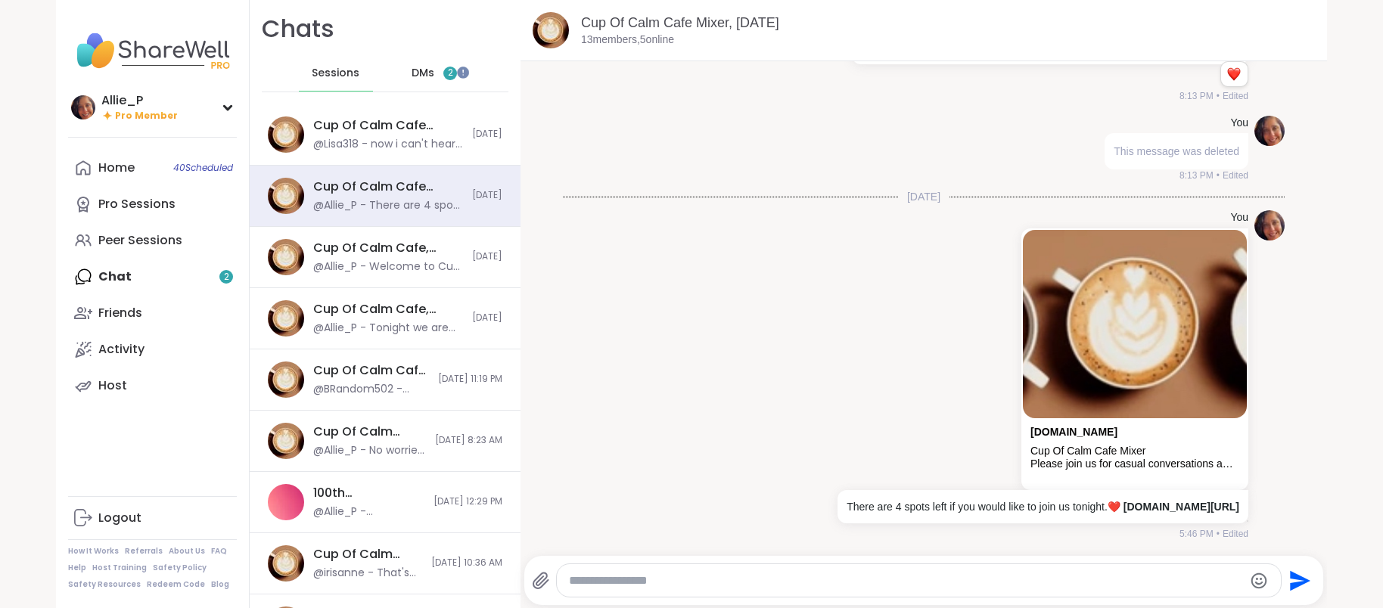
click at [426, 68] on span "DMs" at bounding box center [423, 73] width 23 height 15
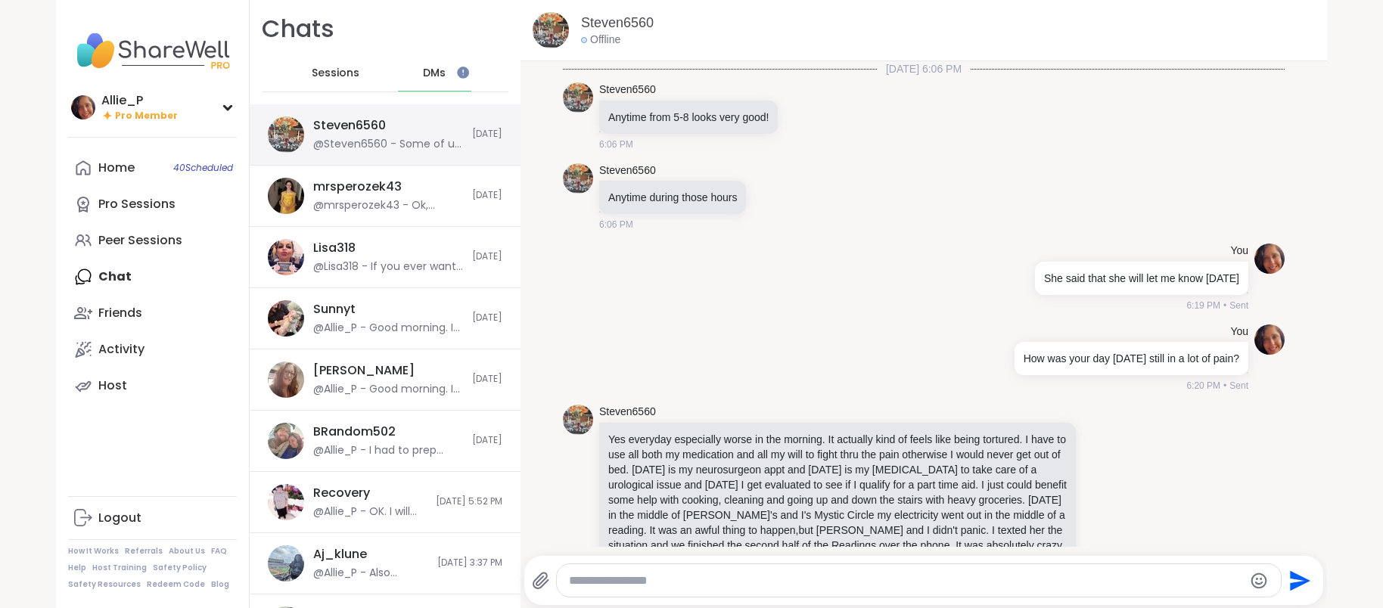
scroll to position [13815, 0]
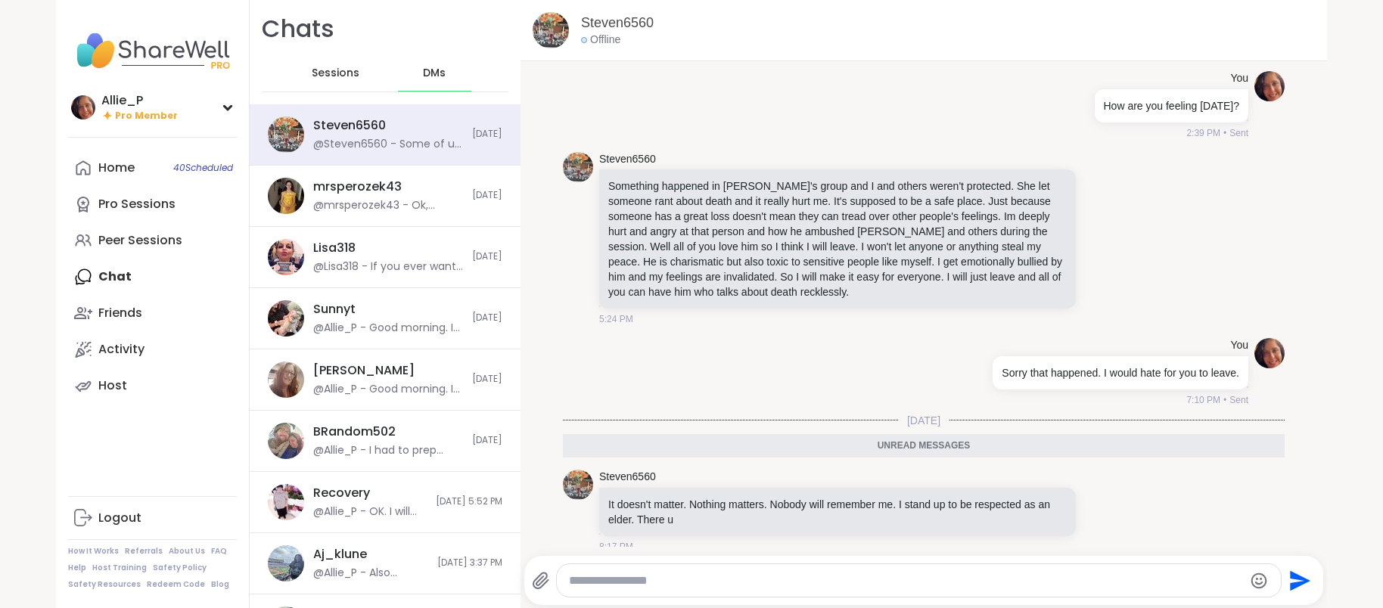
click at [334, 73] on span "Sessions" at bounding box center [336, 73] width 48 height 15
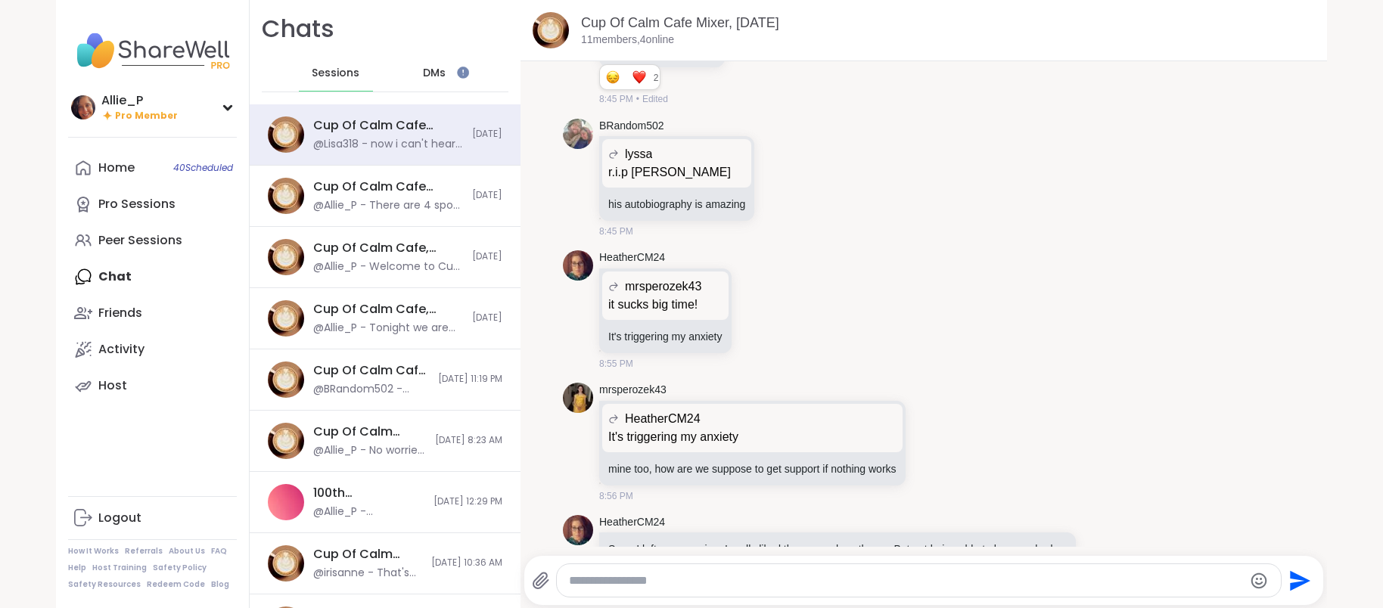
scroll to position [6499, 0]
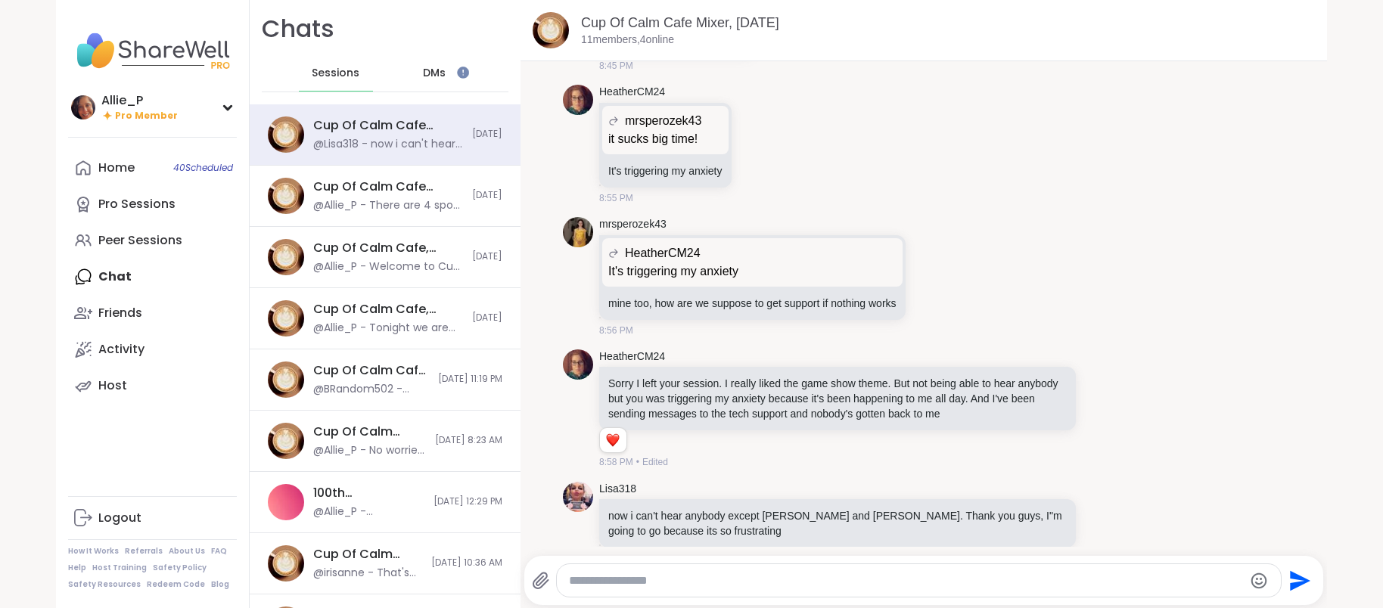
click at [435, 71] on span "DMs" at bounding box center [434, 73] width 23 height 15
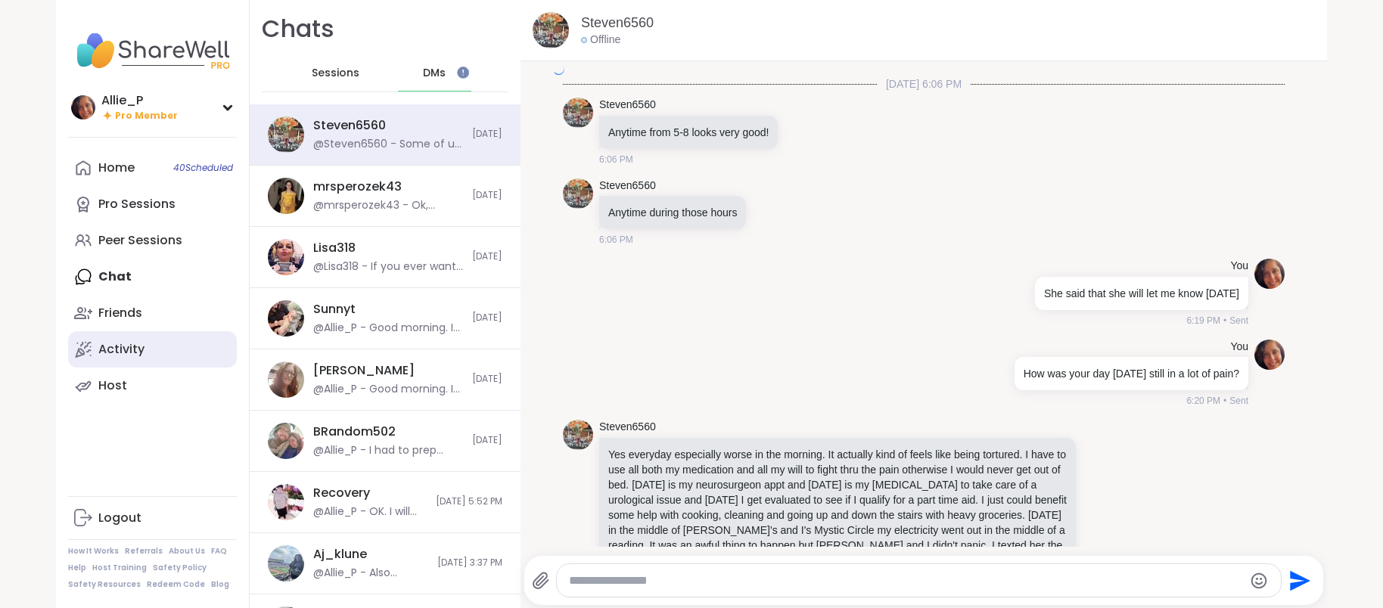
click at [121, 348] on div "Activity" at bounding box center [121, 349] width 46 height 17
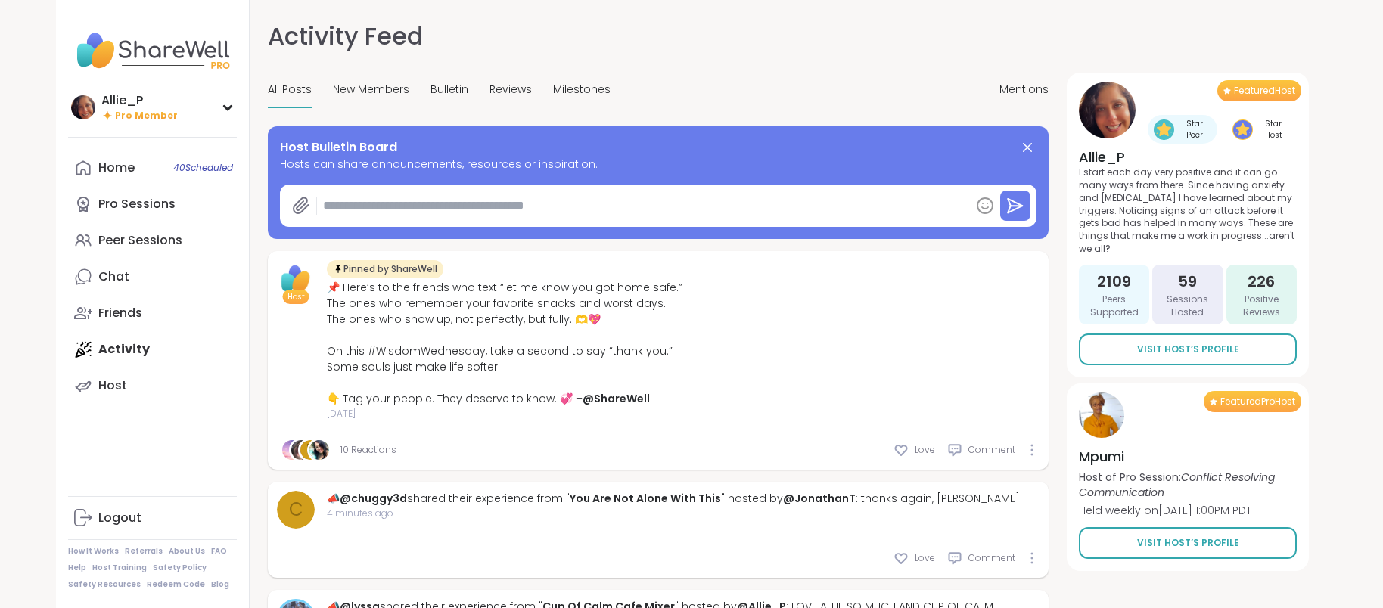
type textarea "*"
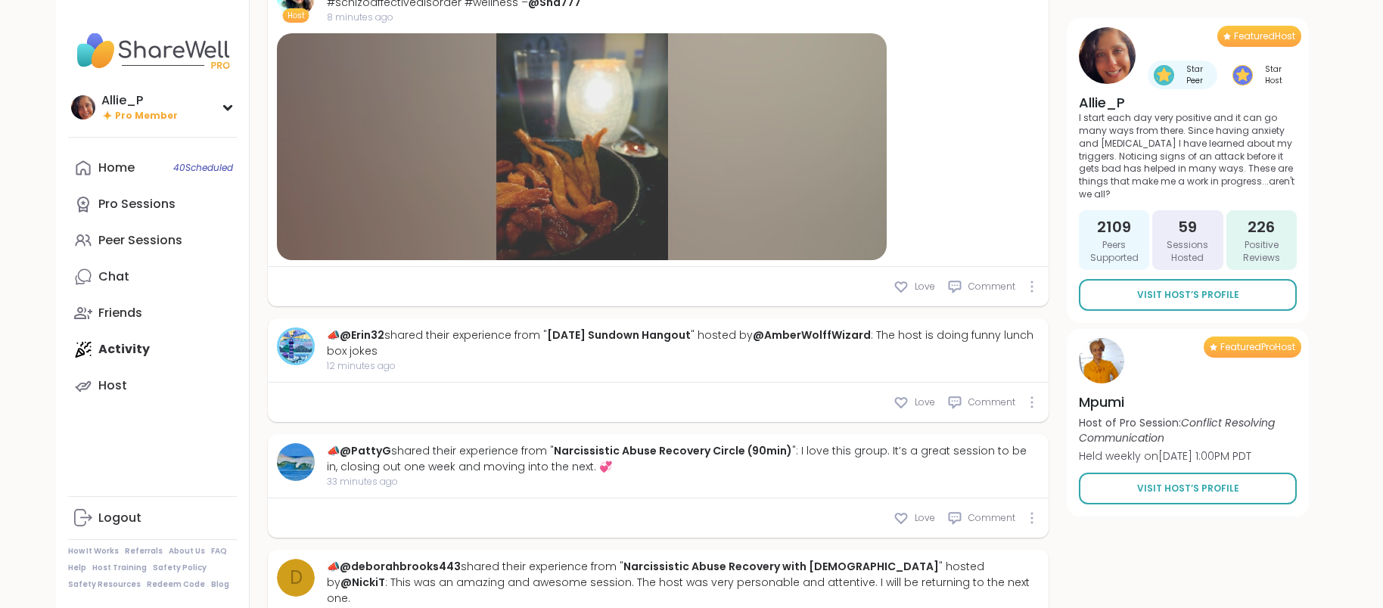
scroll to position [871, 0]
